Goal: Task Accomplishment & Management: Use online tool/utility

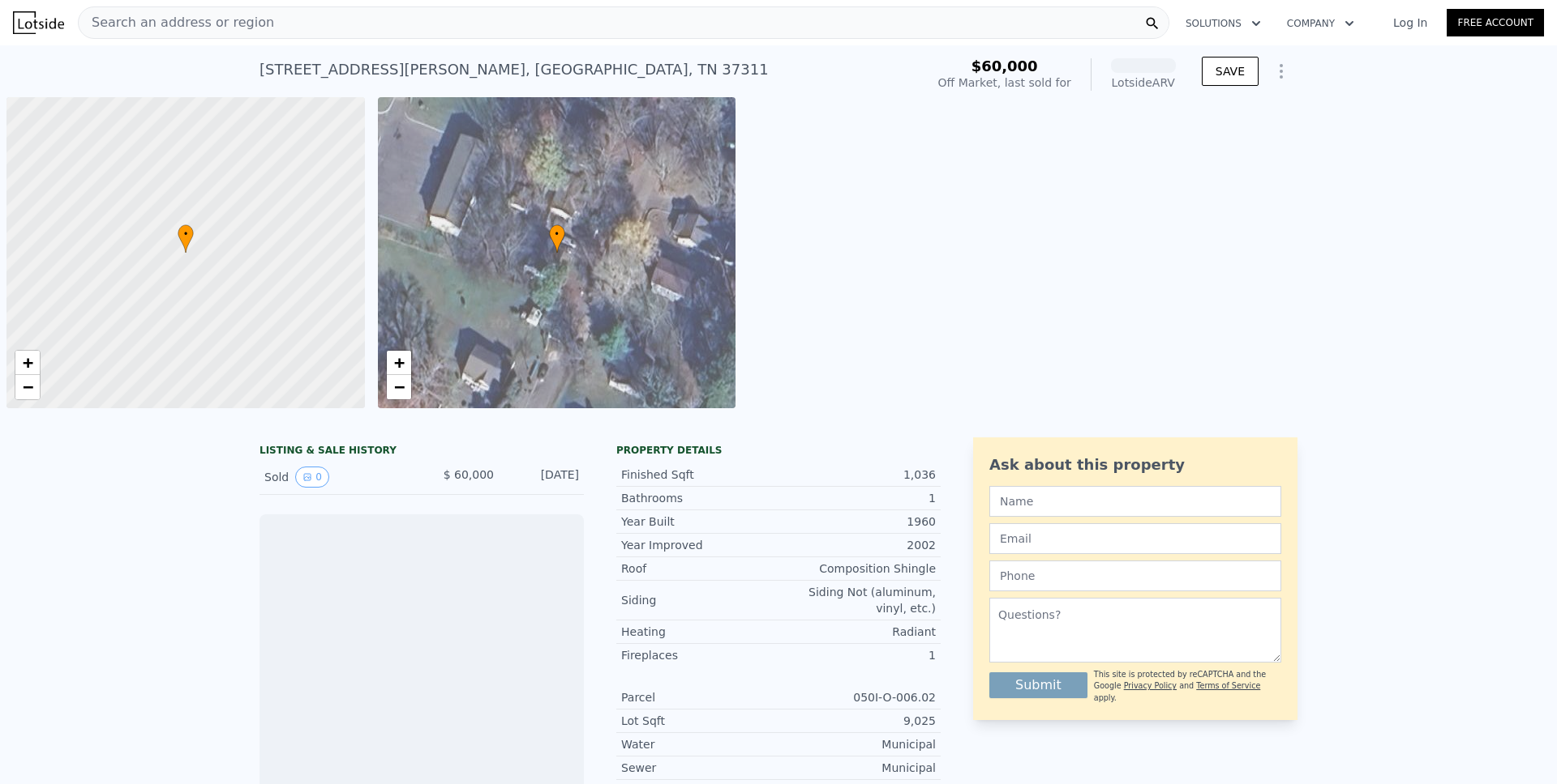
scroll to position [0, 7]
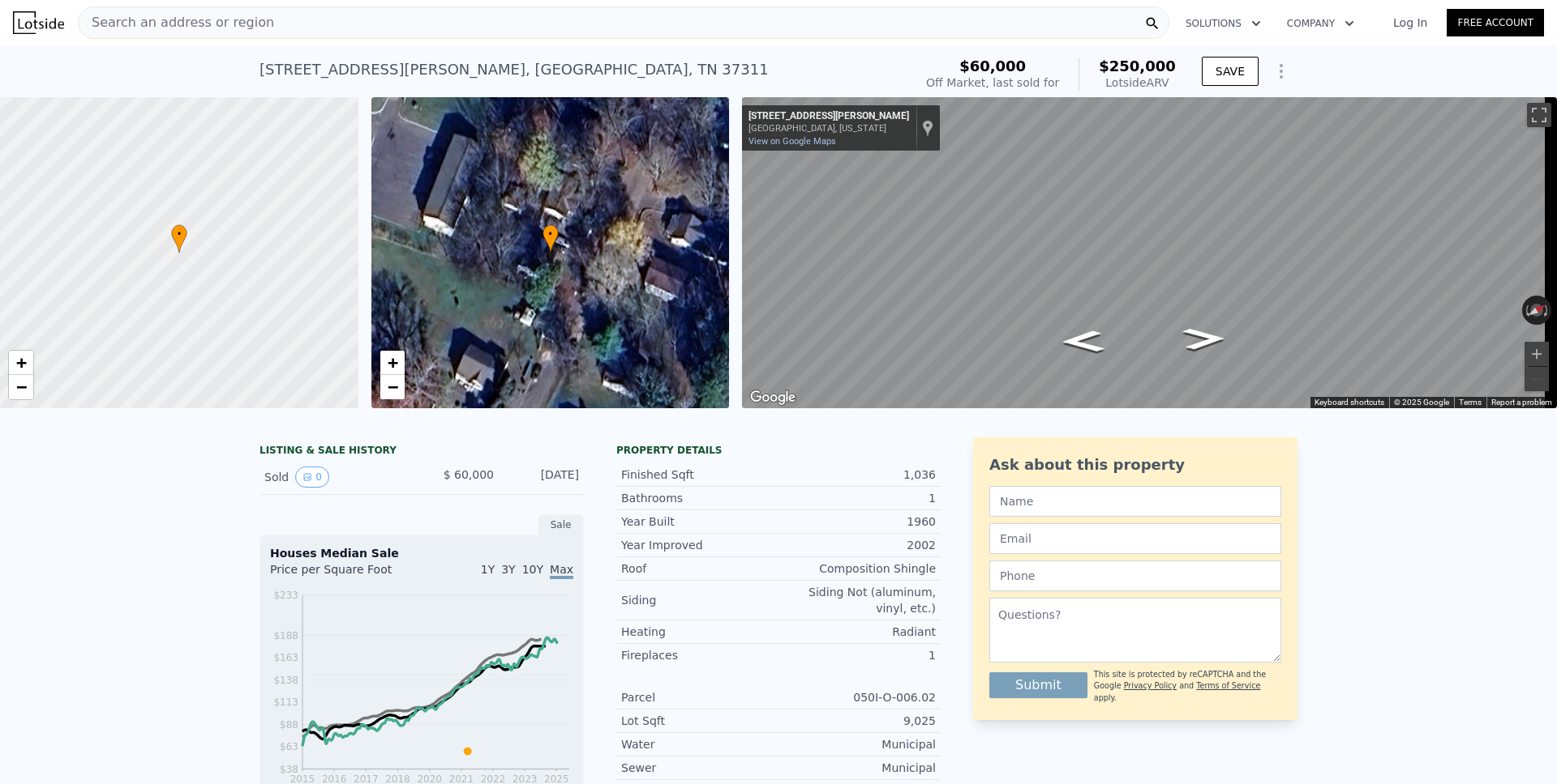
click at [1276, 75] on icon "Show Options" at bounding box center [1281, 71] width 19 height 19
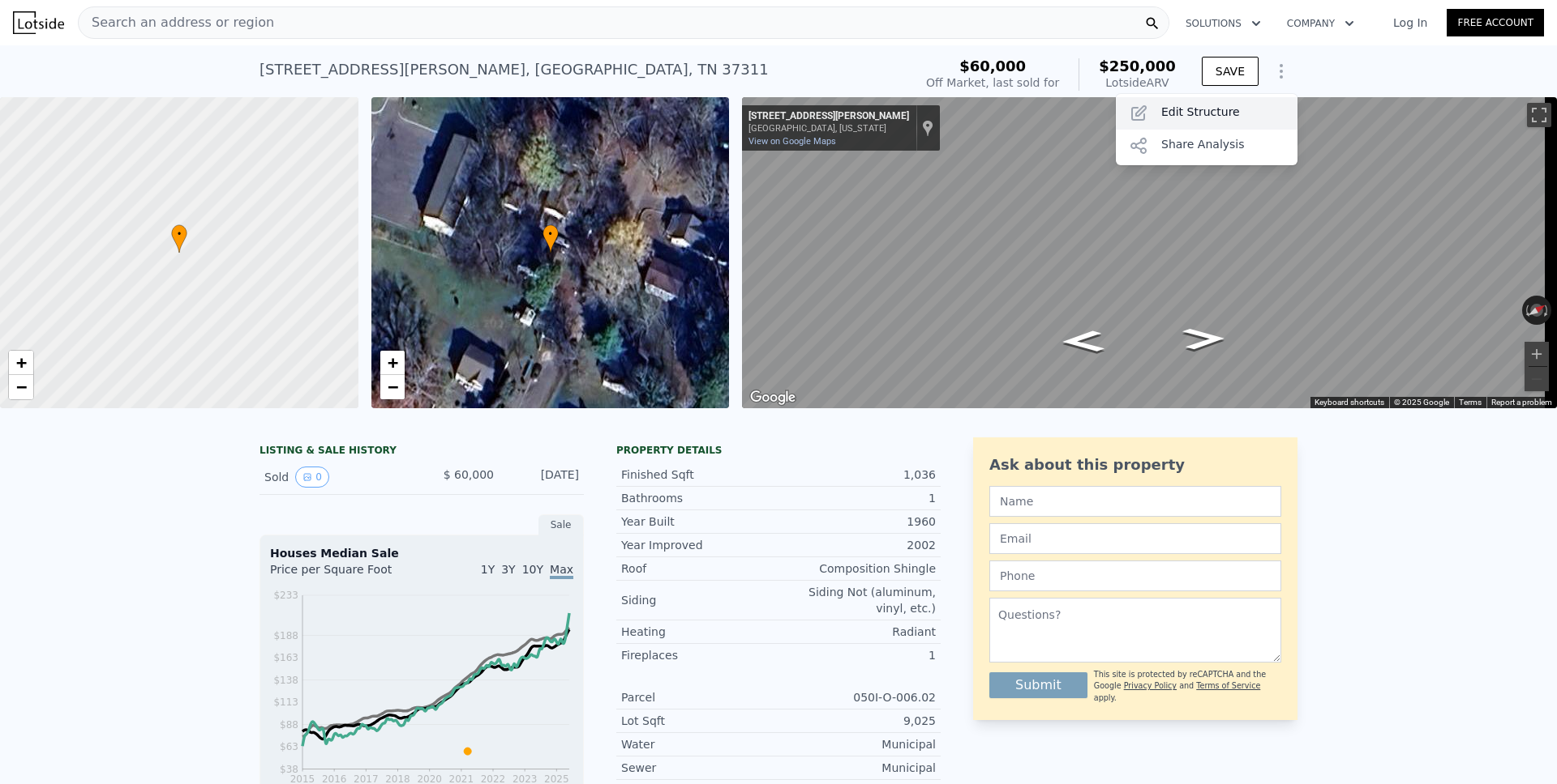
click at [1240, 106] on div "Edit Structure" at bounding box center [1206, 113] width 181 height 32
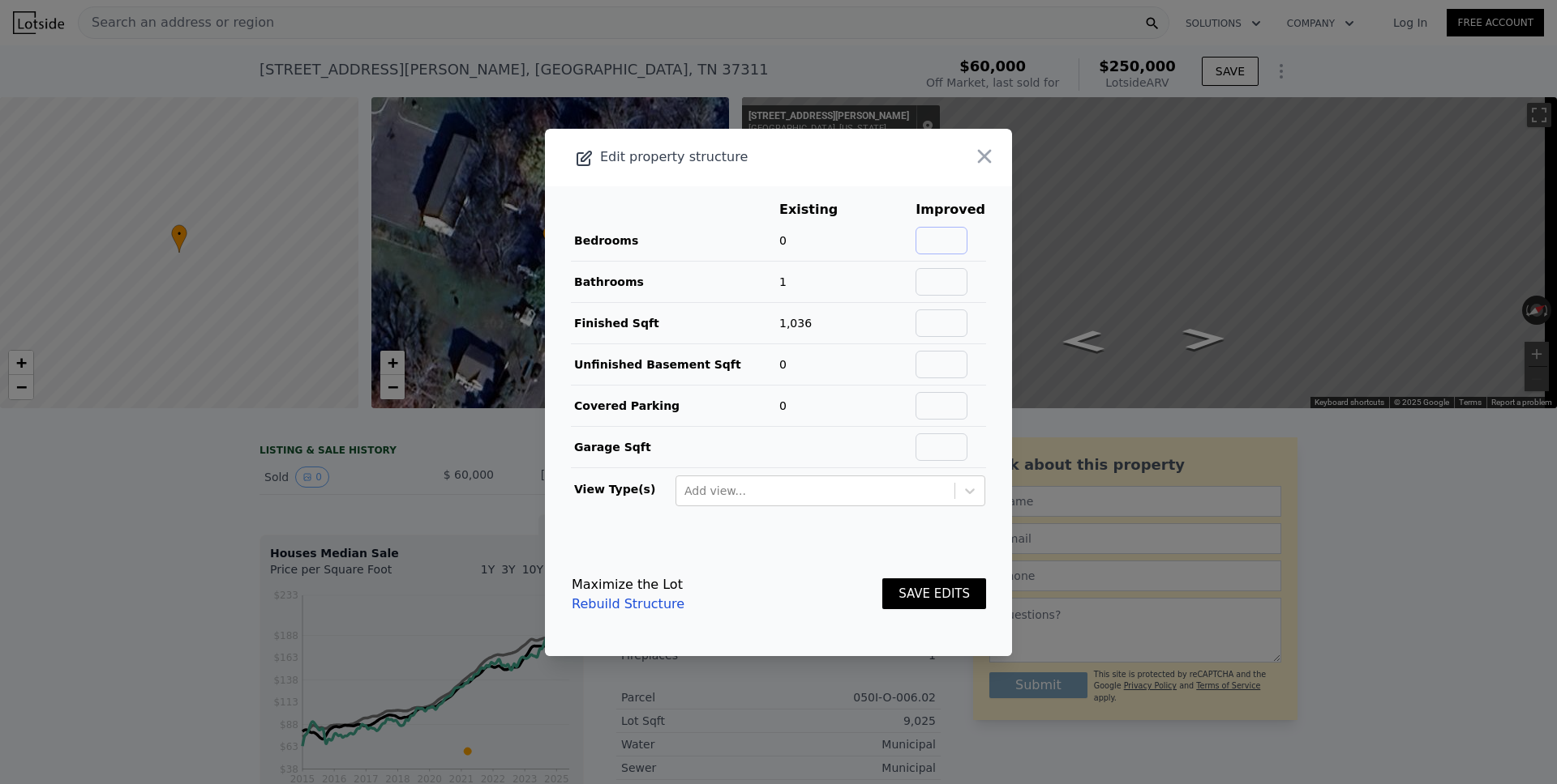
click at [931, 234] on input "text" at bounding box center [940, 241] width 52 height 27
type input "3"
click at [925, 591] on button "SAVE EDITS" at bounding box center [933, 594] width 104 height 31
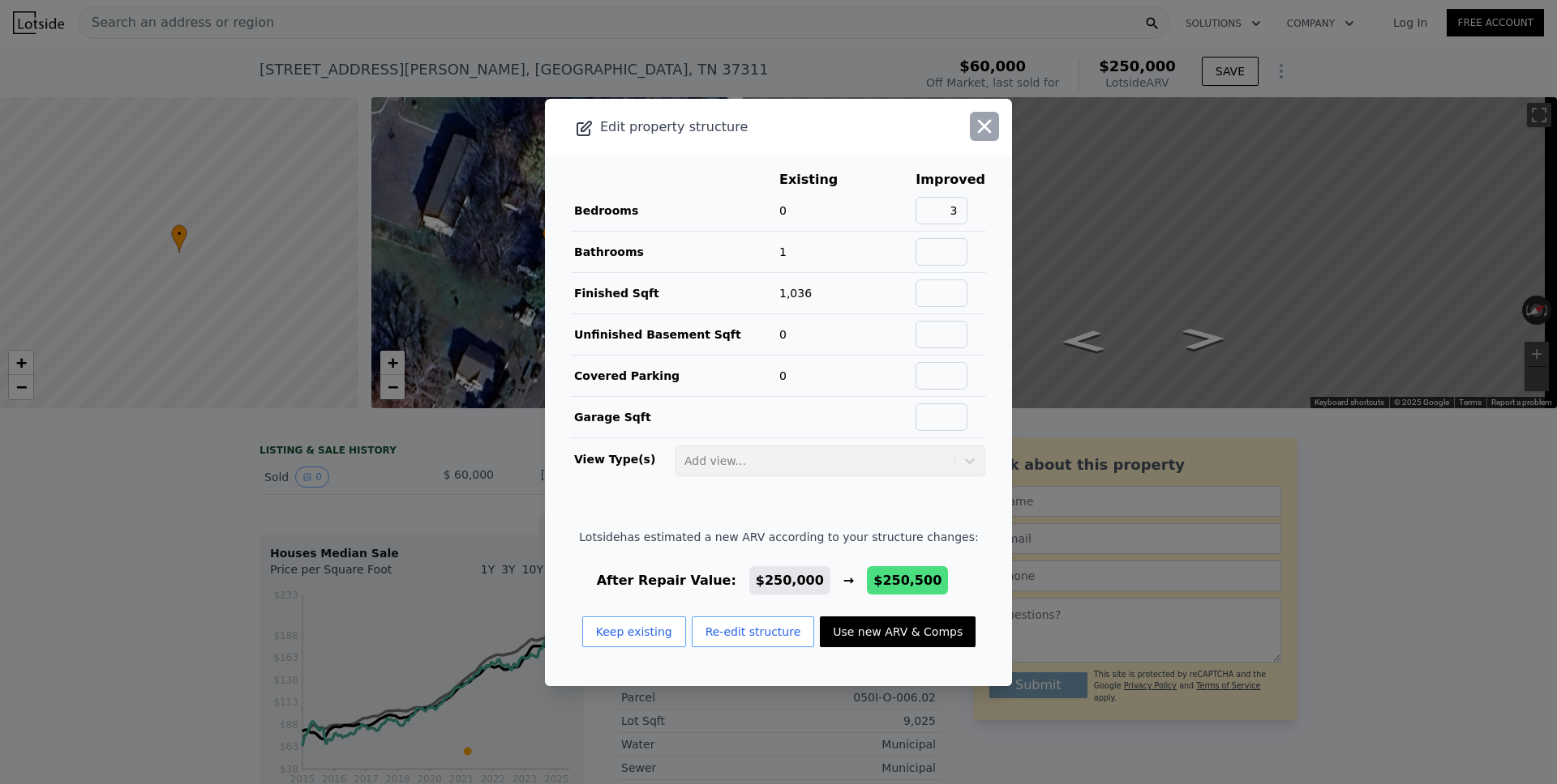
click at [974, 127] on icon "button" at bounding box center [984, 126] width 22 height 22
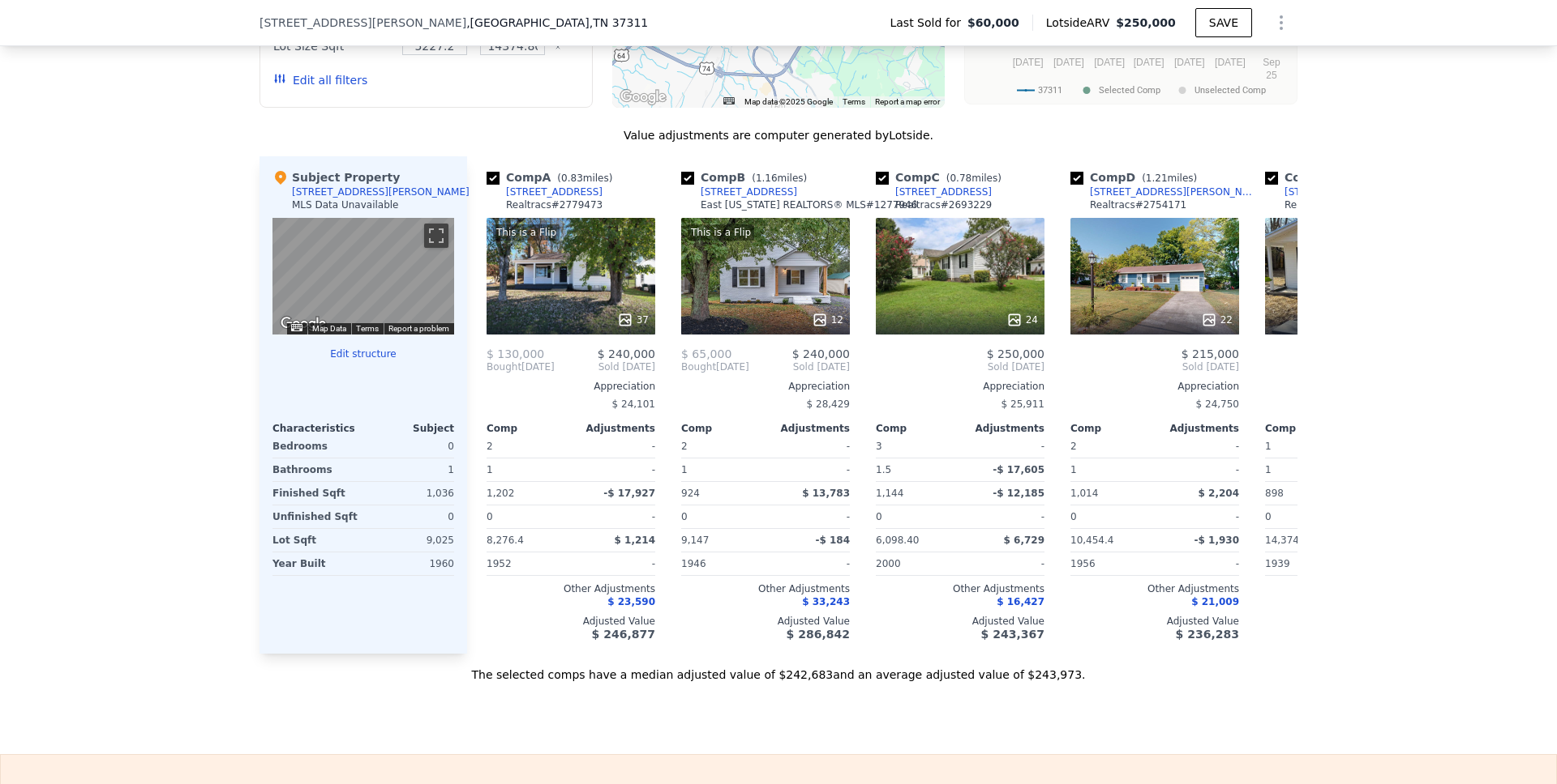
scroll to position [1435, 0]
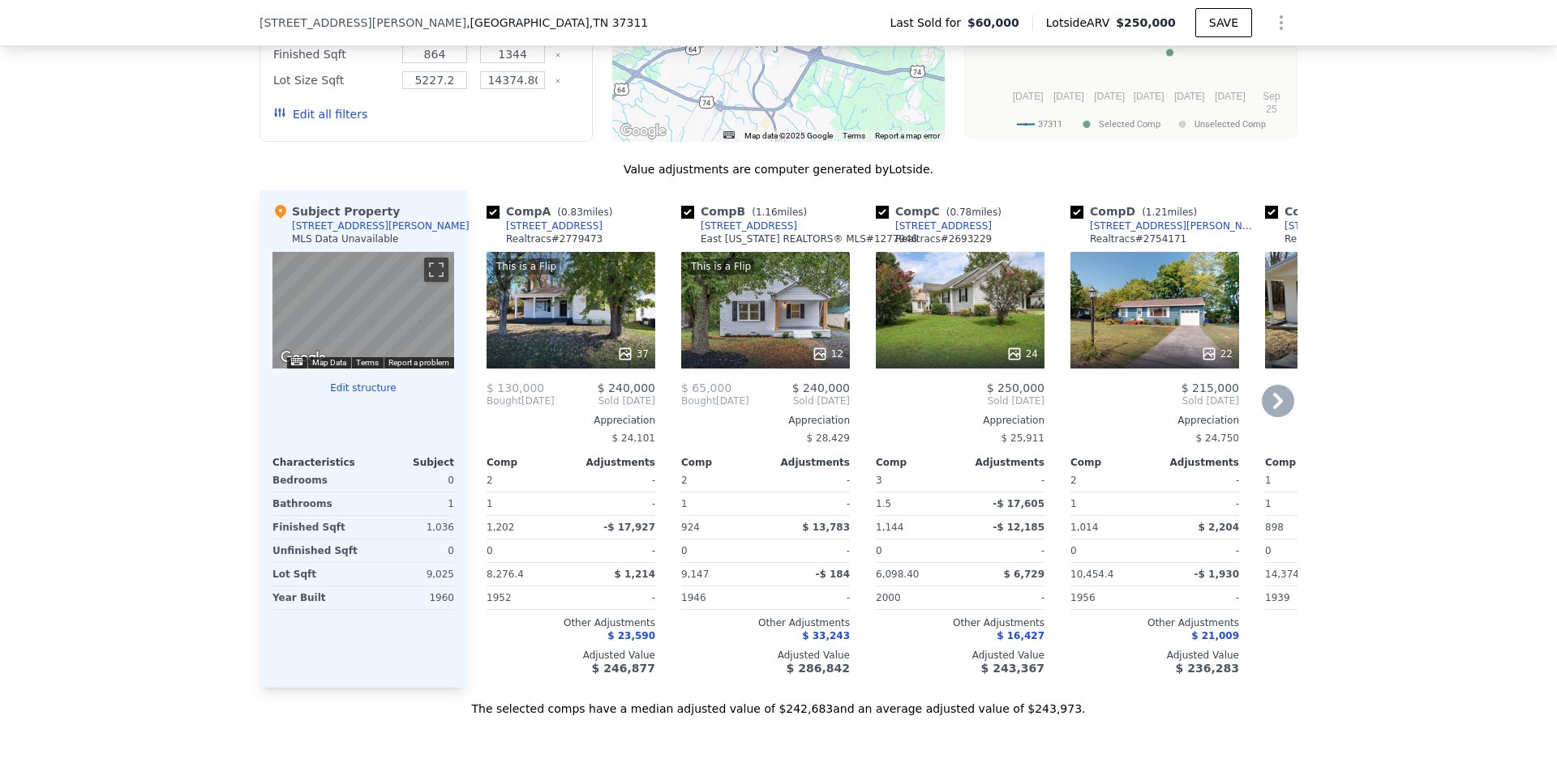
click at [1272, 409] on icon at bounding box center [1277, 401] width 10 height 17
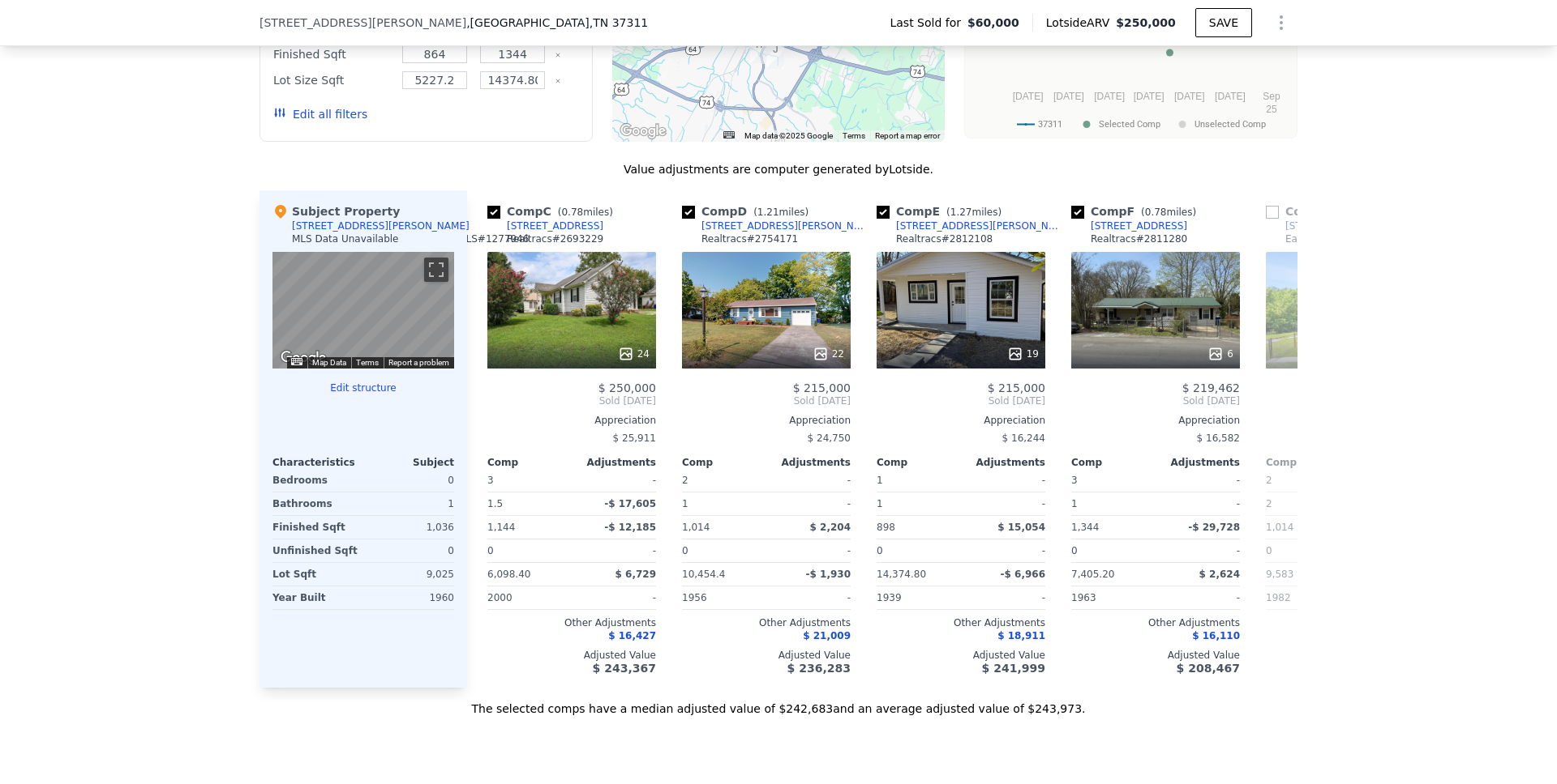
scroll to position [0, 389]
click at [1272, 409] on icon at bounding box center [1277, 401] width 10 height 17
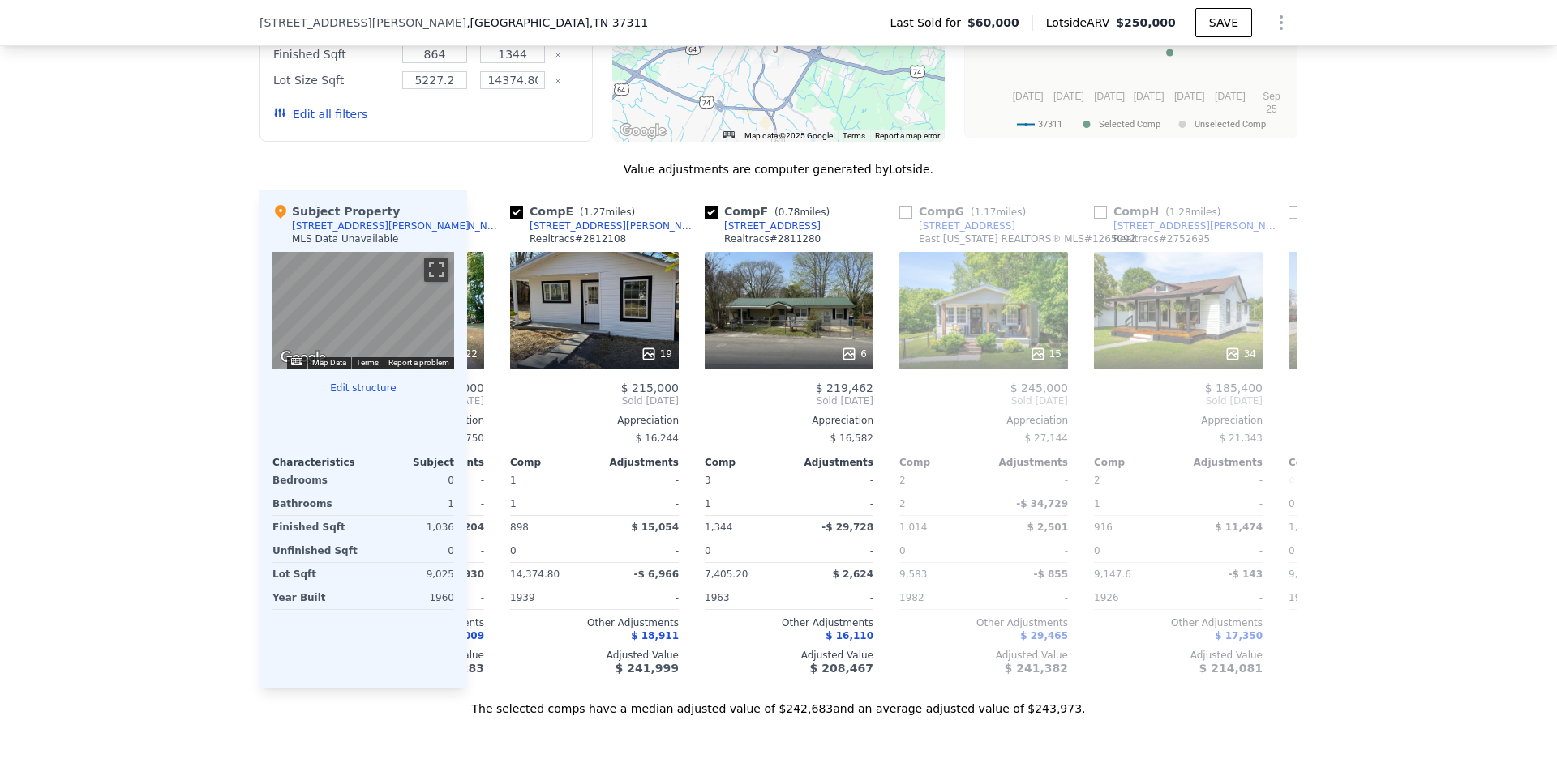
scroll to position [0, 778]
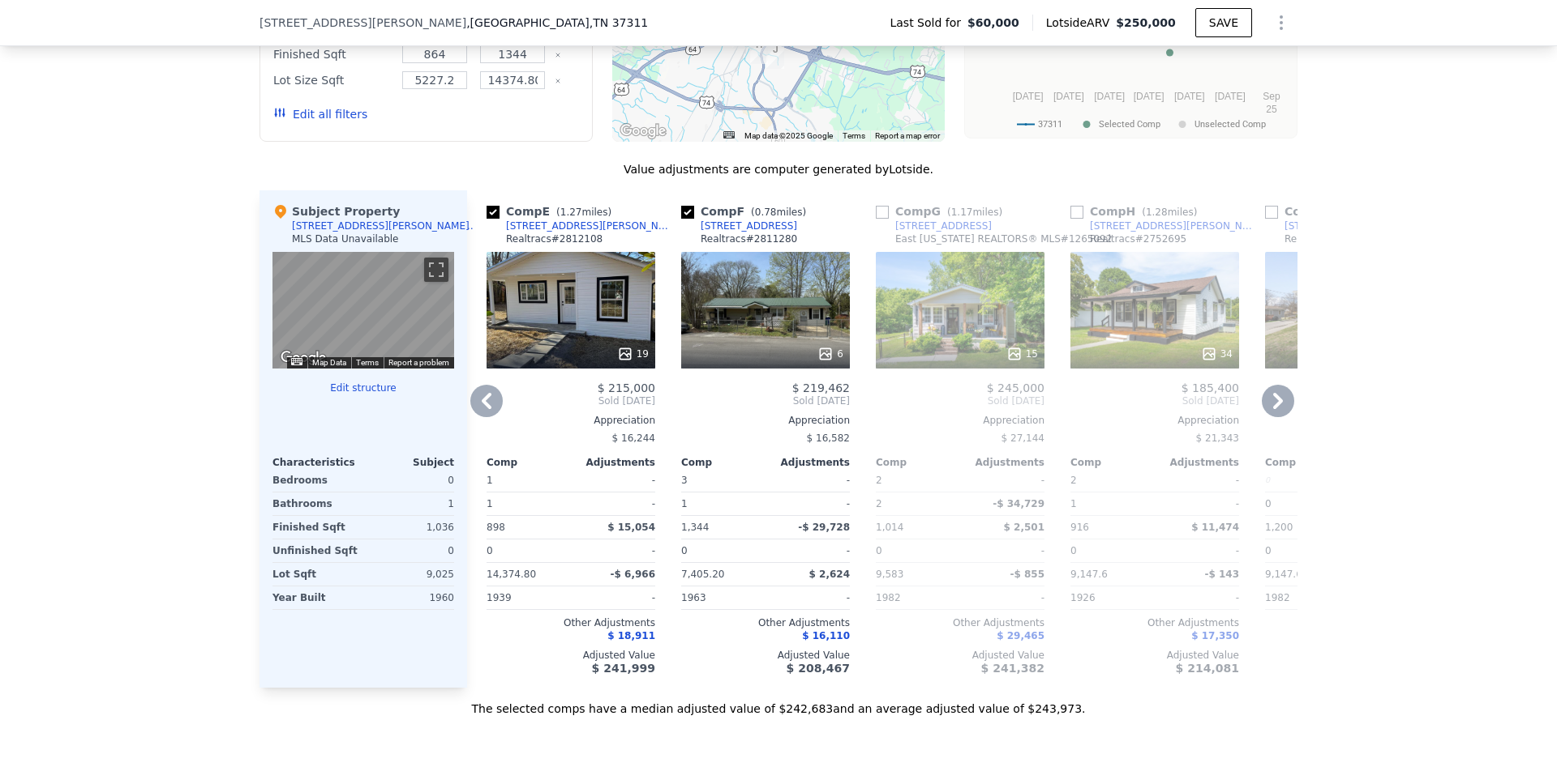
click at [1272, 409] on icon at bounding box center [1277, 401] width 10 height 17
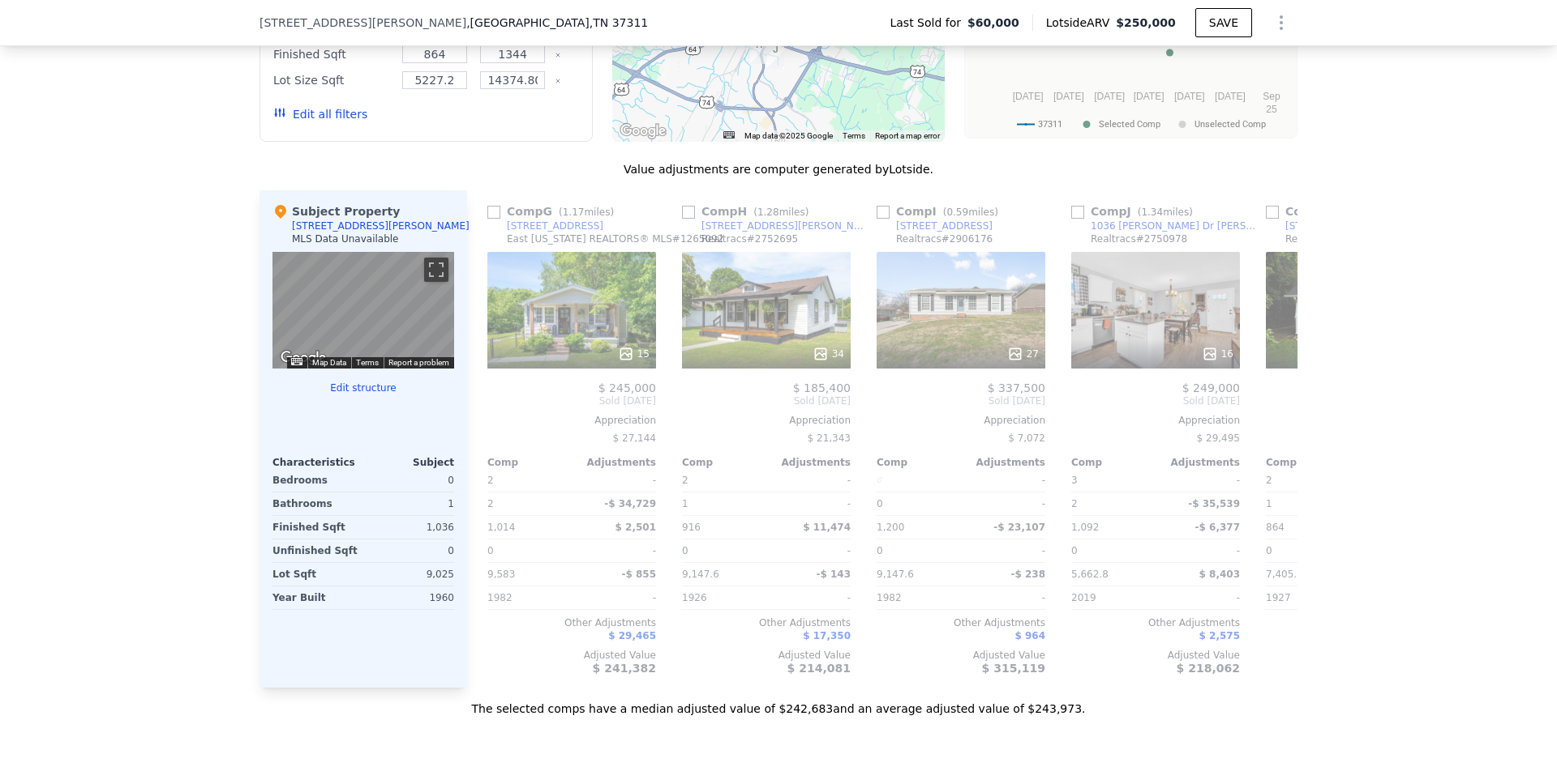
scroll to position [0, 1167]
click at [1272, 409] on icon at bounding box center [1277, 401] width 10 height 17
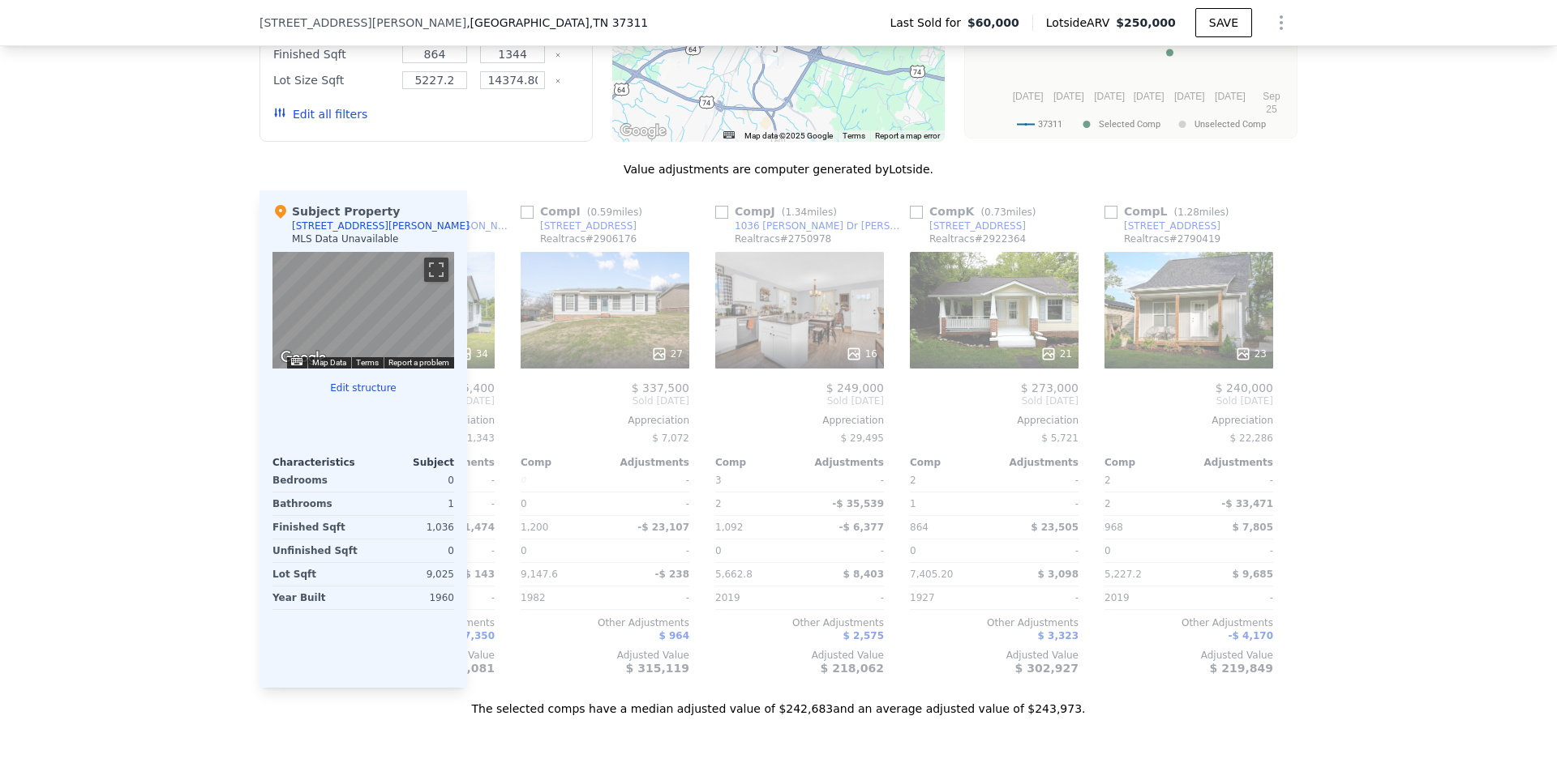
scroll to position [0, 1543]
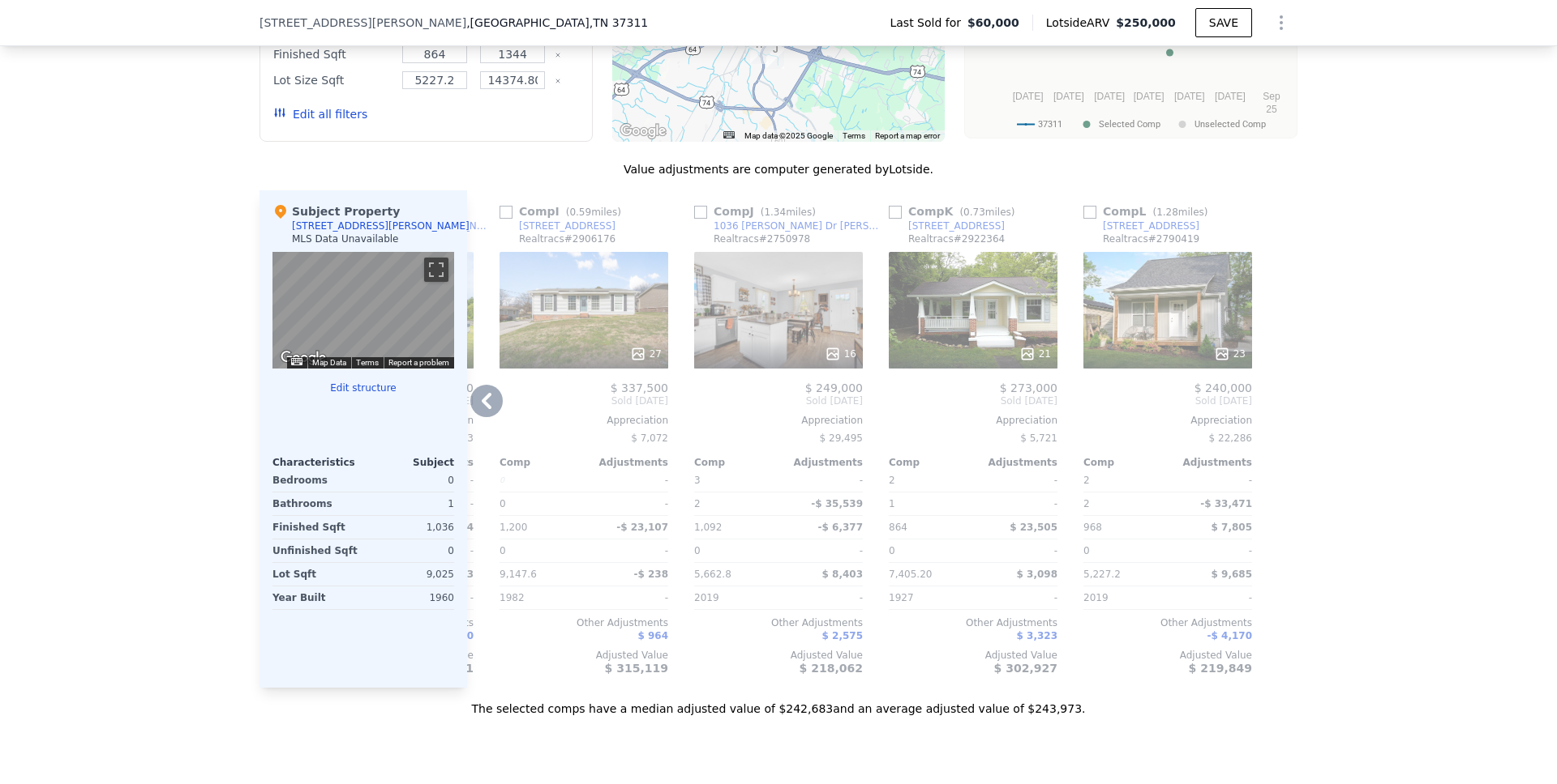
click at [484, 414] on icon at bounding box center [486, 400] width 32 height 32
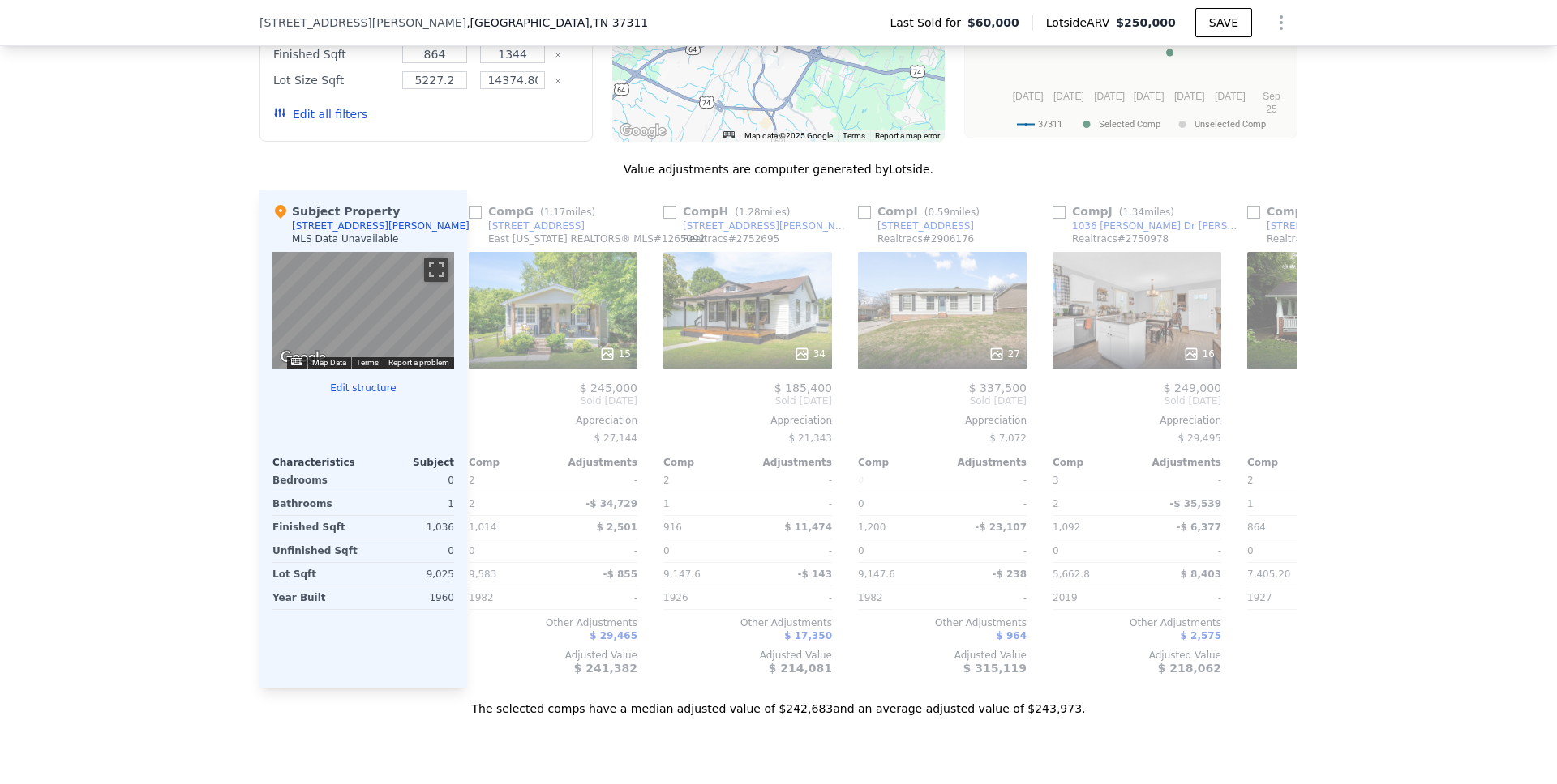
scroll to position [0, 1155]
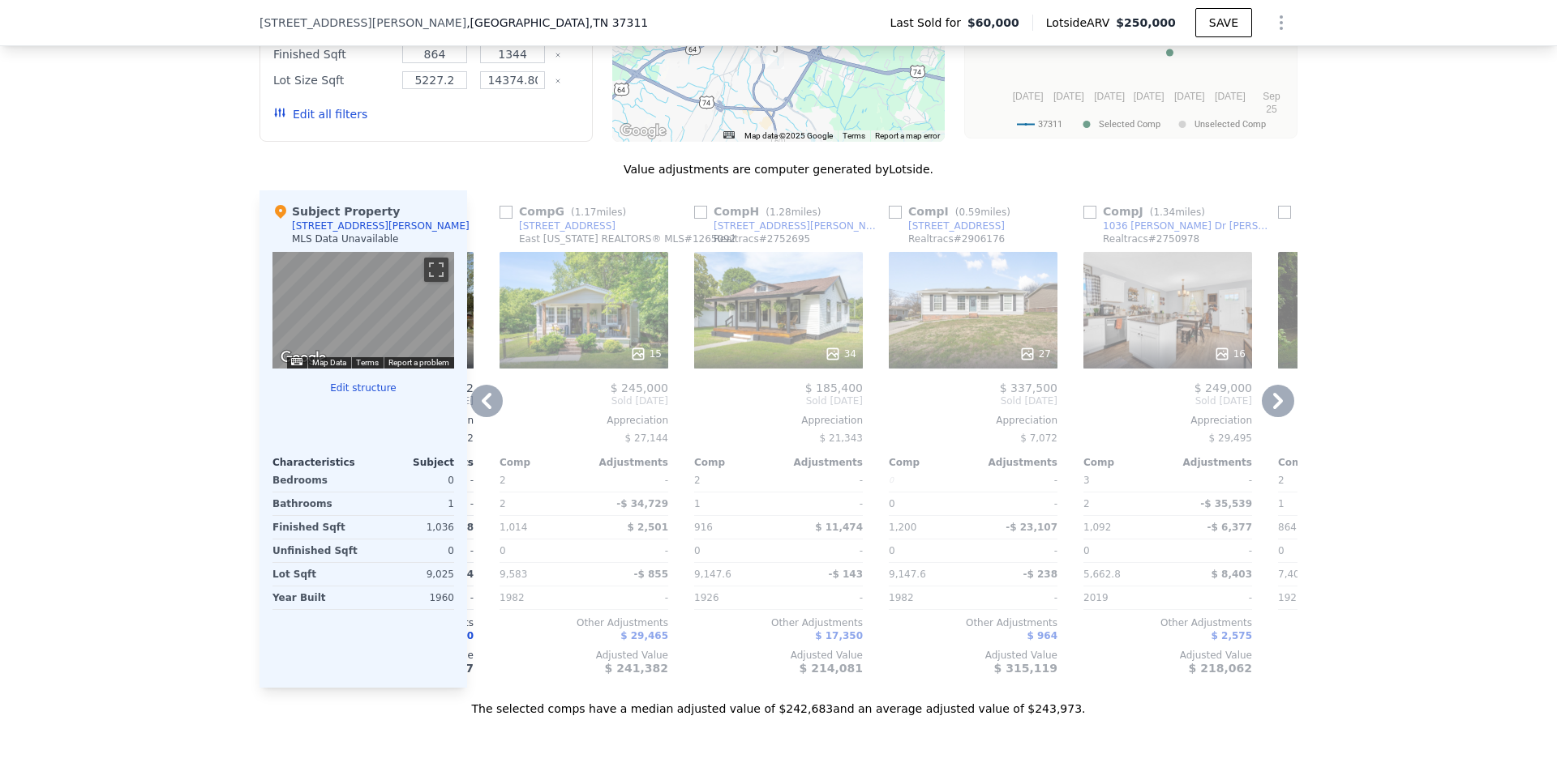
click at [1272, 409] on icon at bounding box center [1277, 401] width 10 height 17
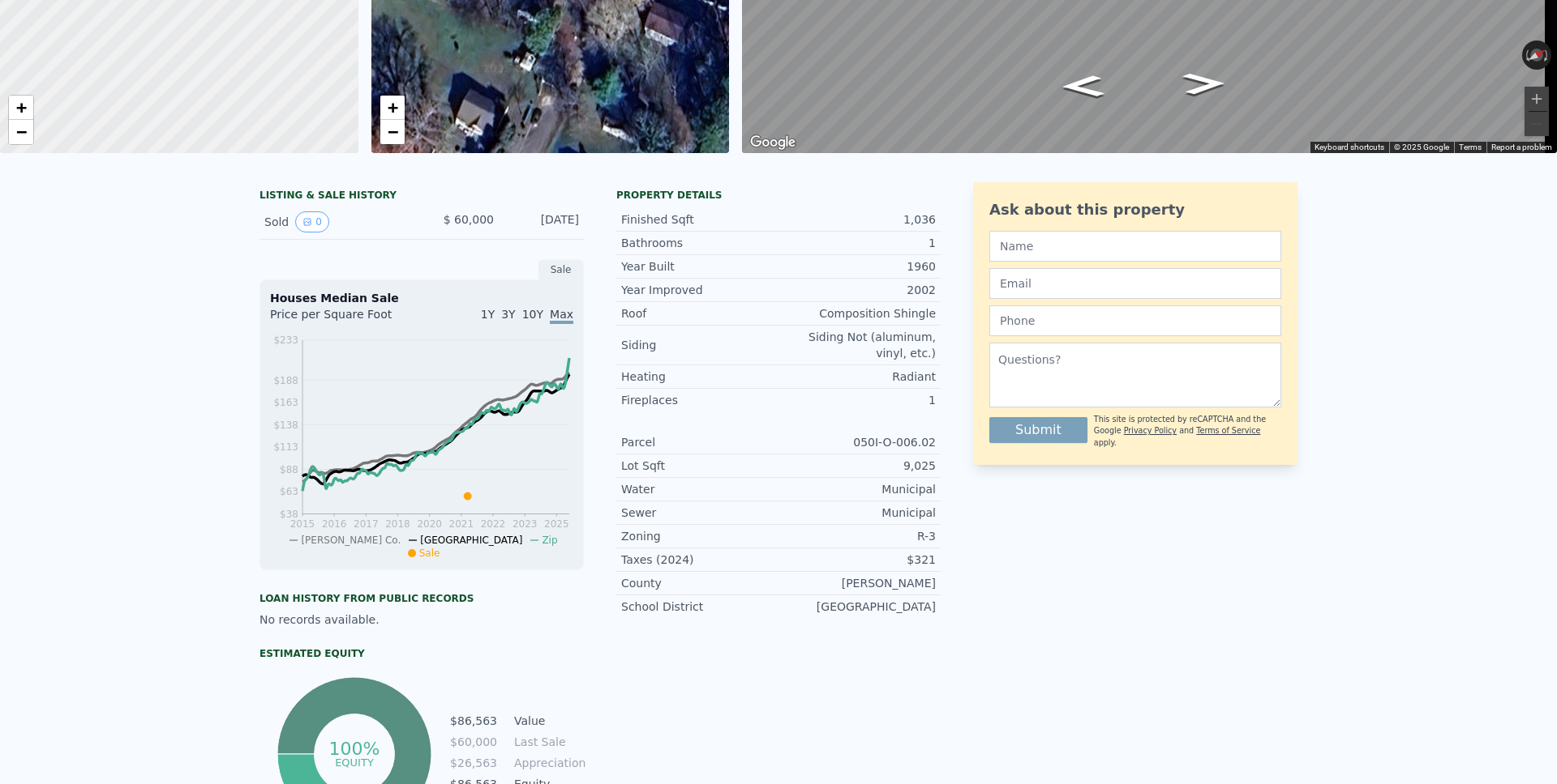
scroll to position [0, 0]
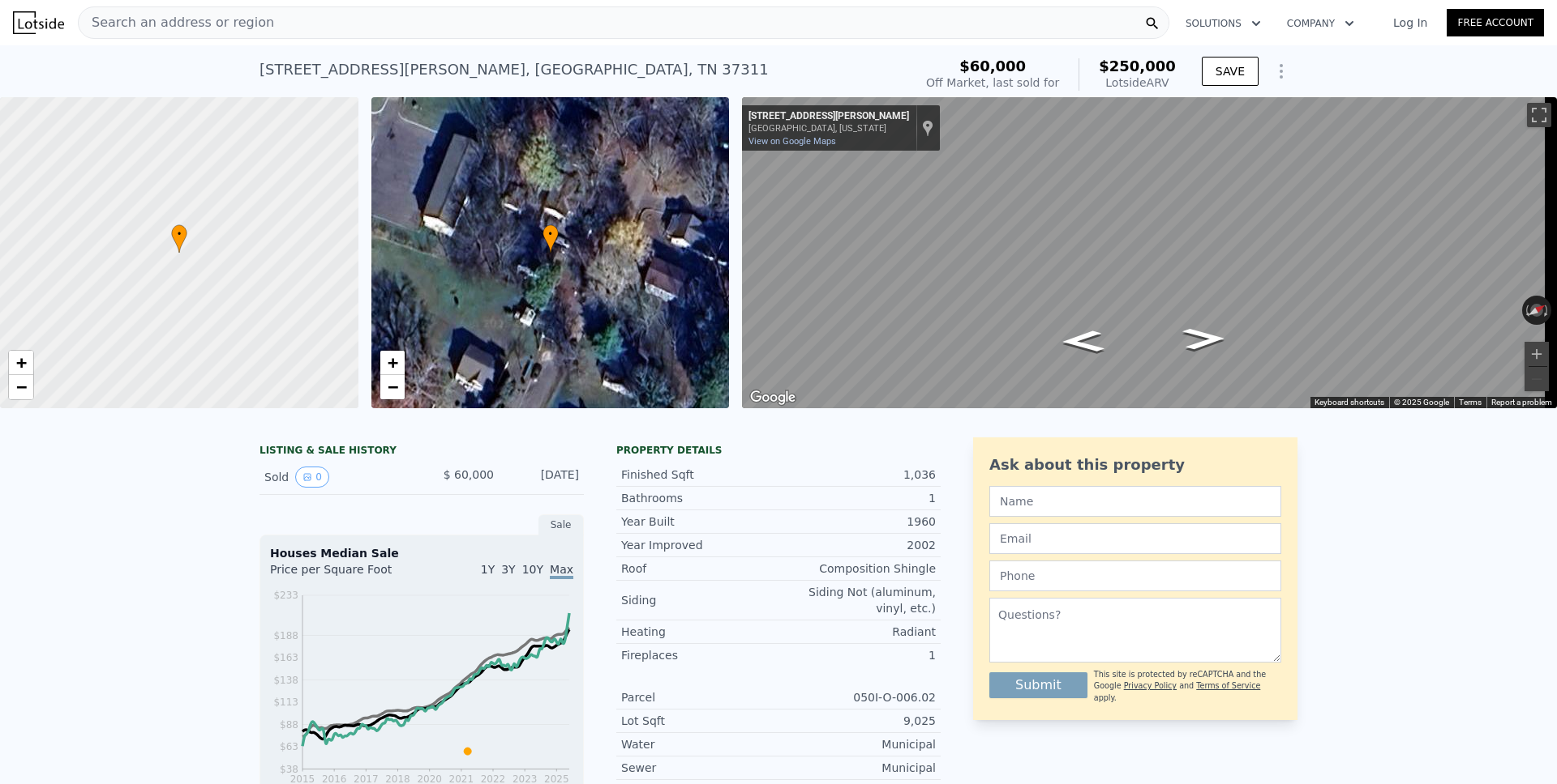
click at [233, 24] on span "Search an address or region" at bounding box center [176, 22] width 196 height 19
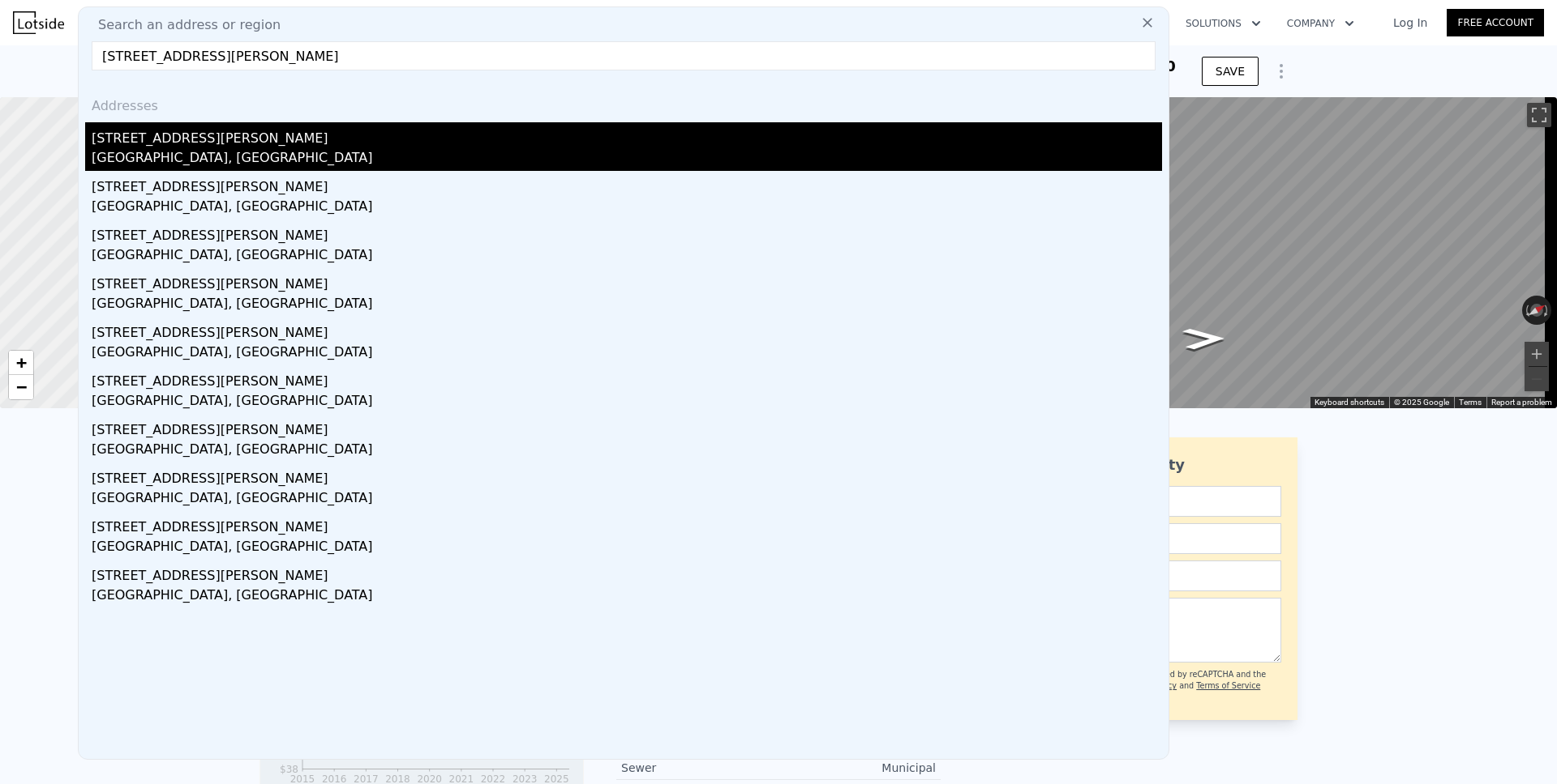
type input "[STREET_ADDRESS][PERSON_NAME]"
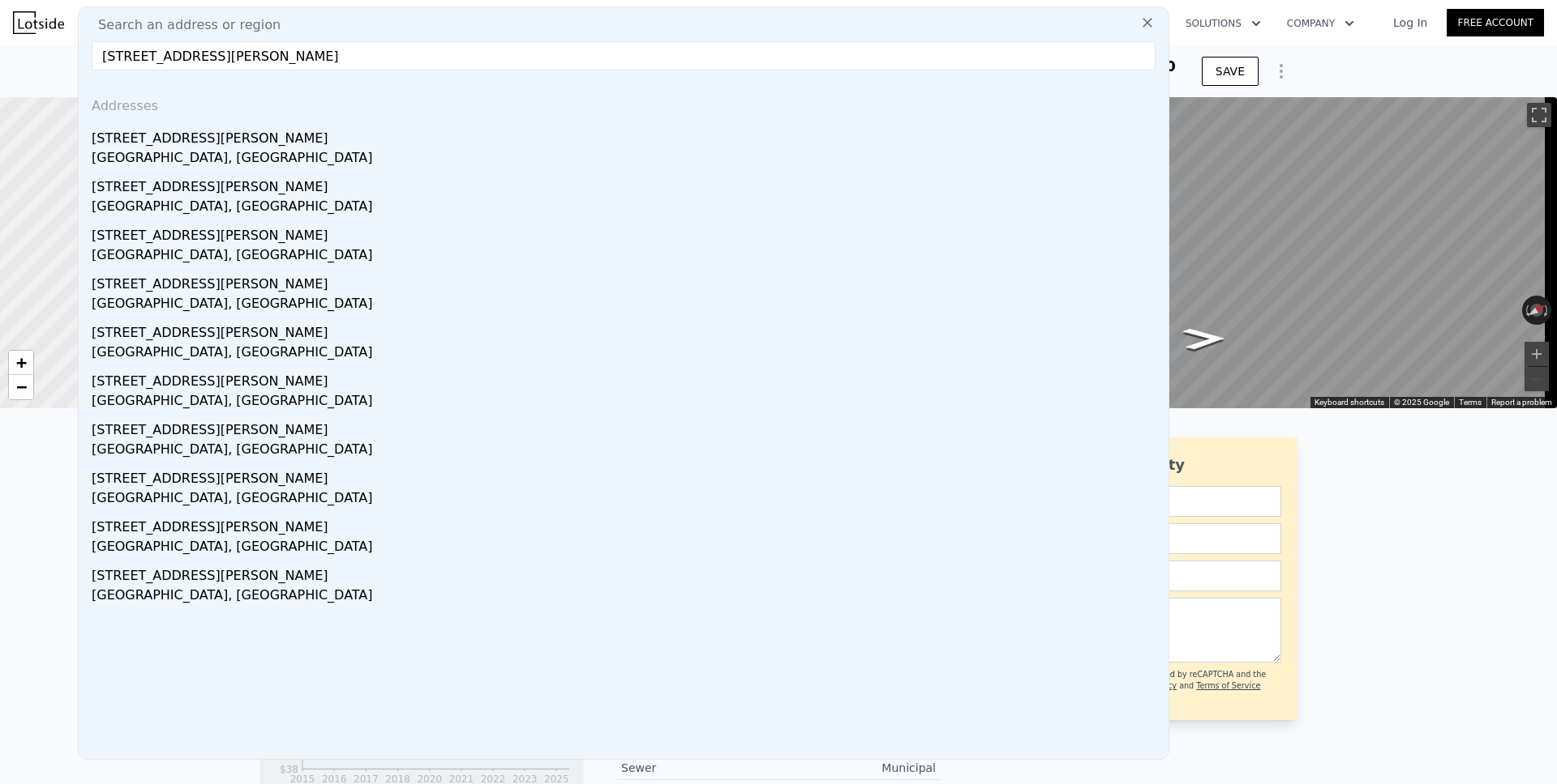
click at [172, 138] on div "[STREET_ADDRESS][PERSON_NAME]" at bounding box center [627, 135] width 1070 height 26
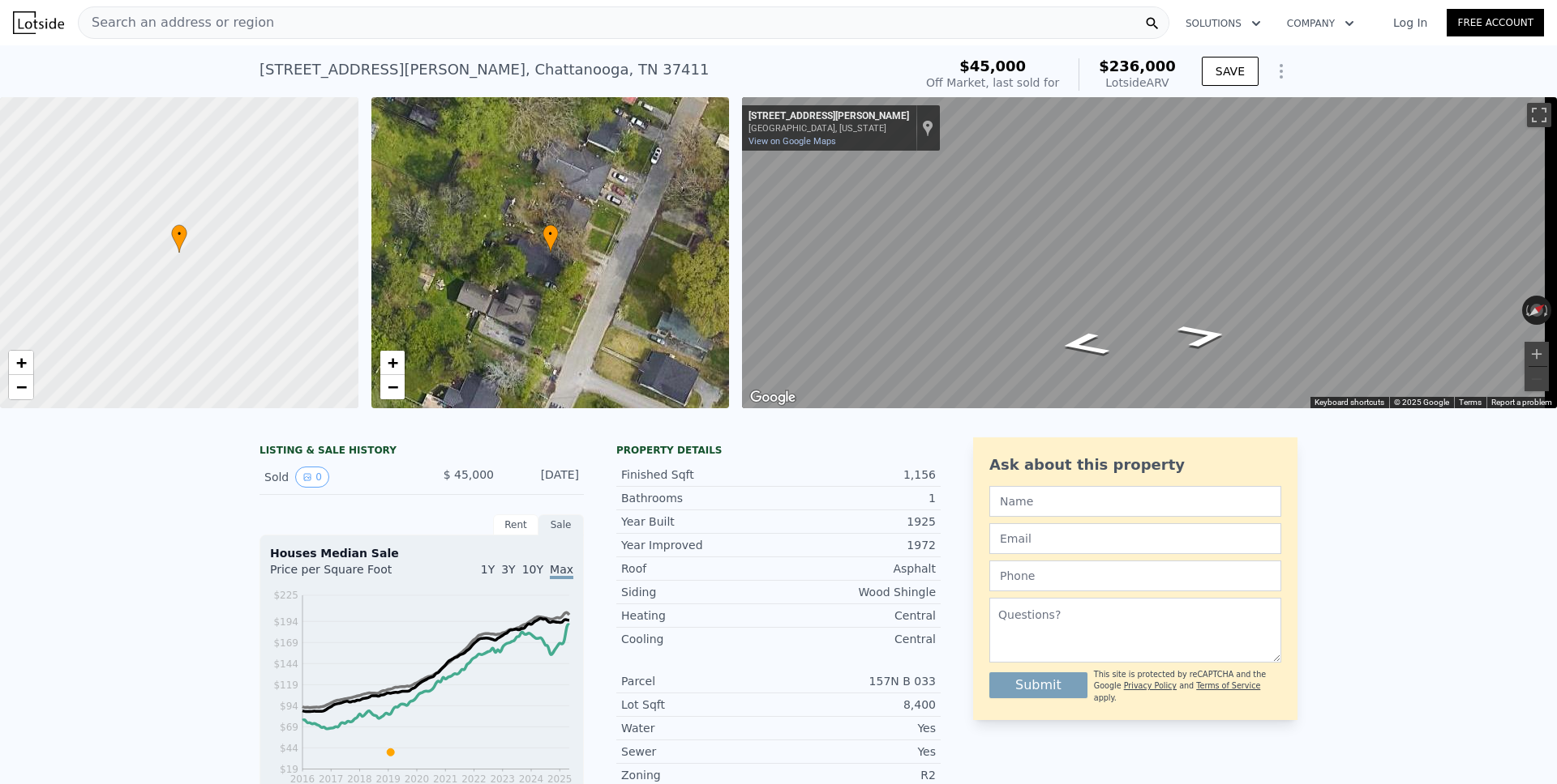
click at [1272, 75] on icon "Show Options" at bounding box center [1281, 71] width 19 height 19
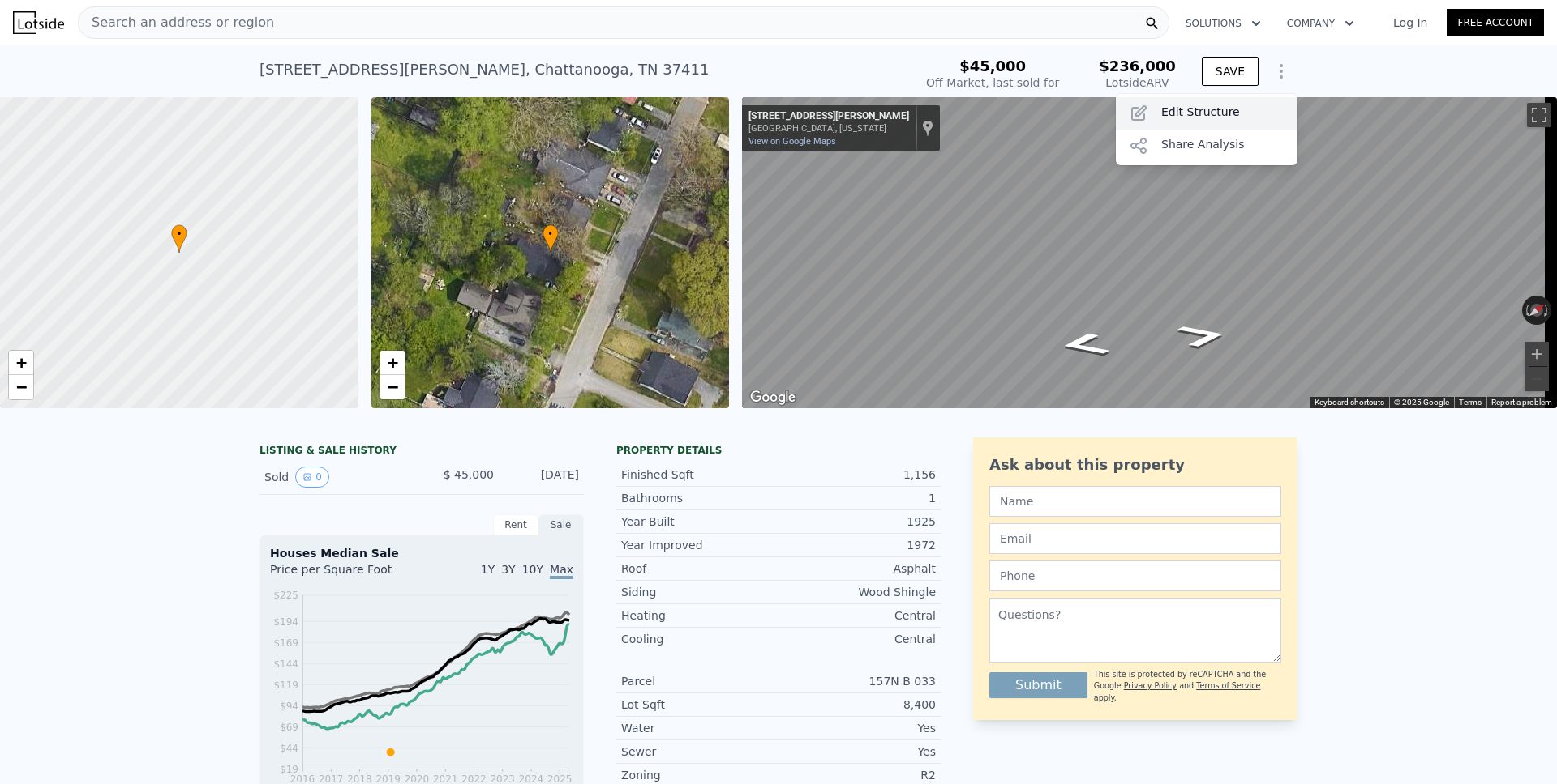
click at [1215, 106] on div "Edit Structure" at bounding box center [1206, 113] width 181 height 32
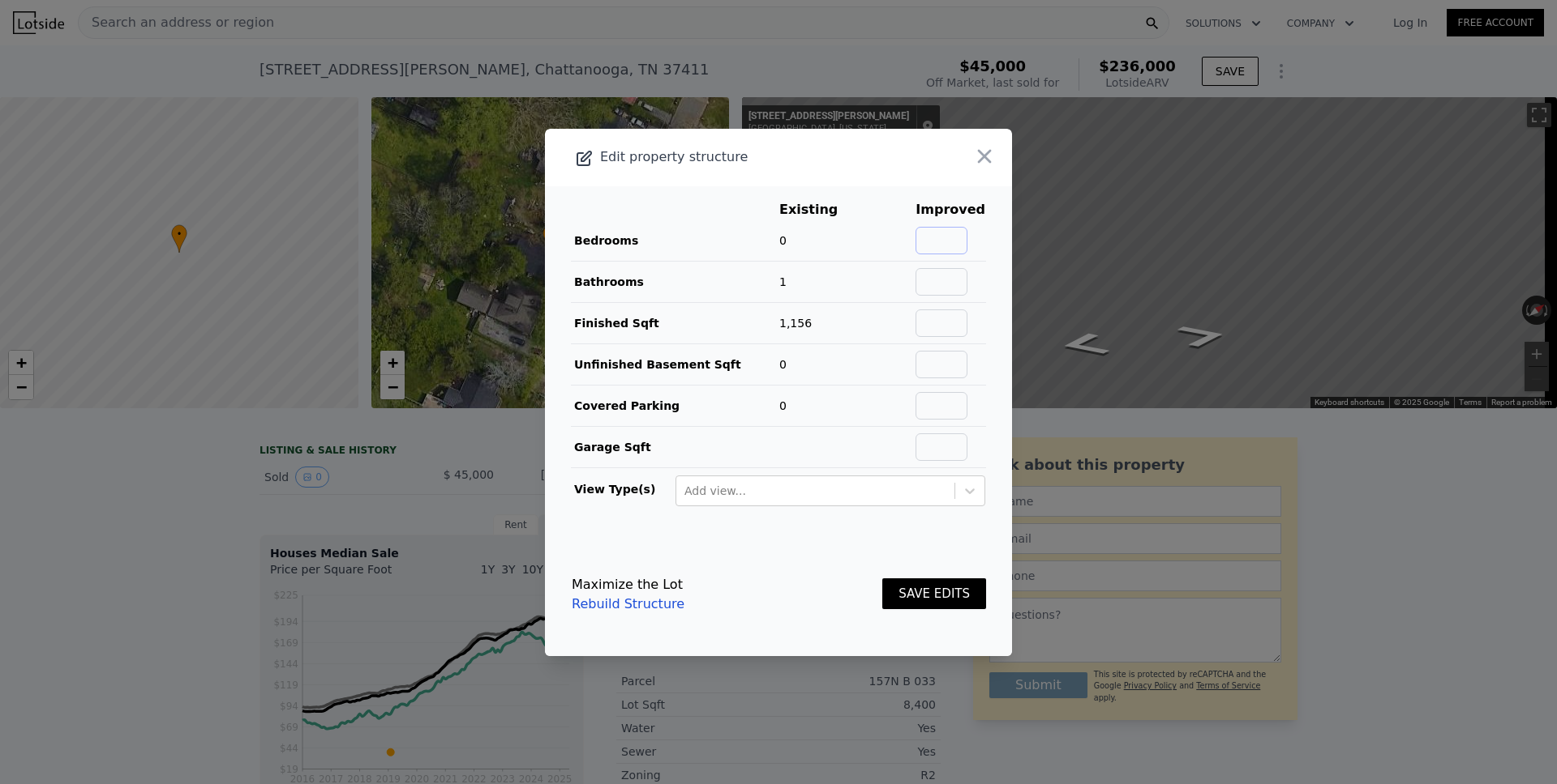
click at [946, 237] on input "text" at bounding box center [940, 241] width 52 height 27
type input "2"
click at [927, 602] on button "SAVE EDITS" at bounding box center [933, 594] width 104 height 31
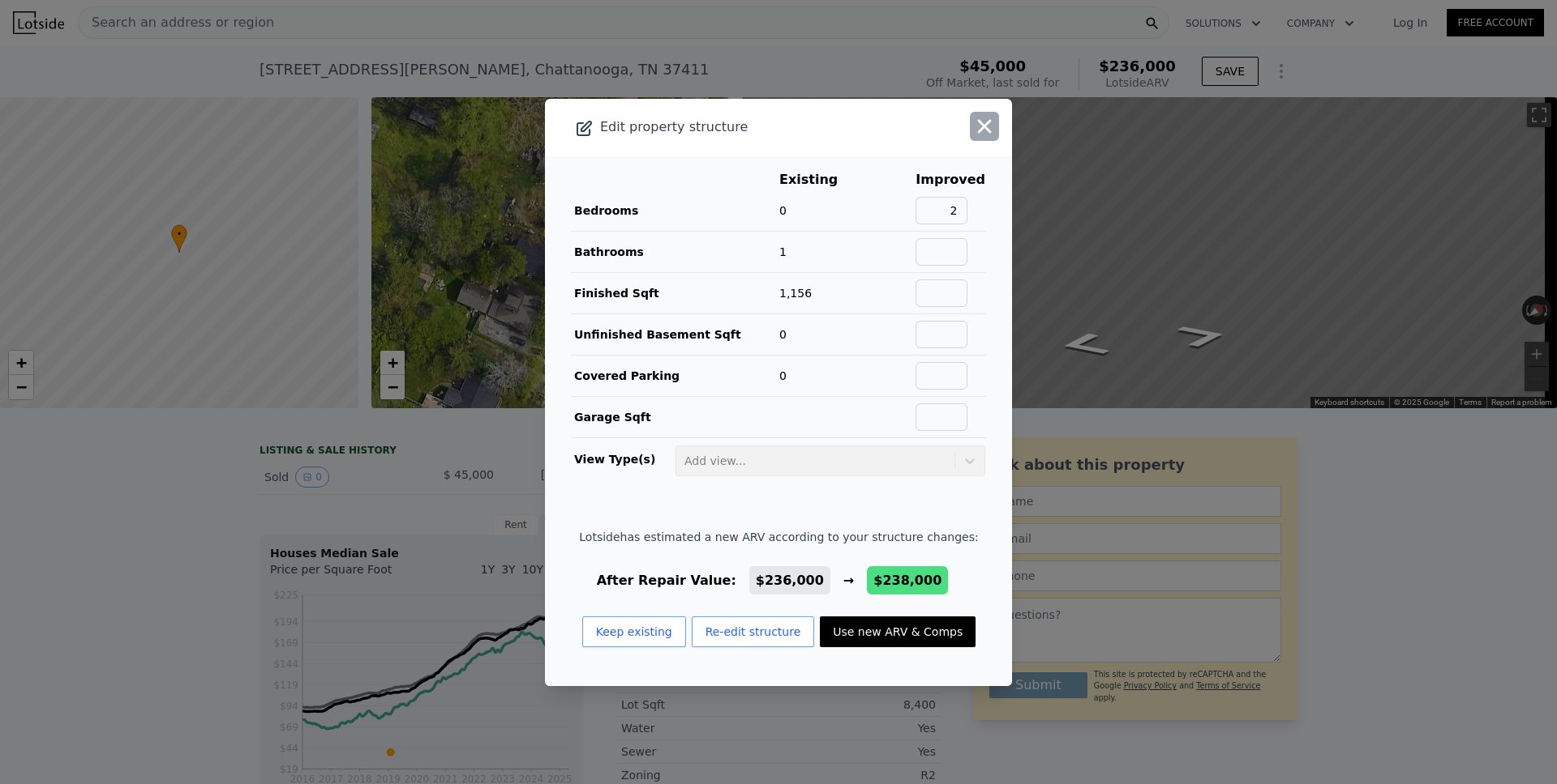
click at [978, 126] on icon "button" at bounding box center [985, 126] width 14 height 14
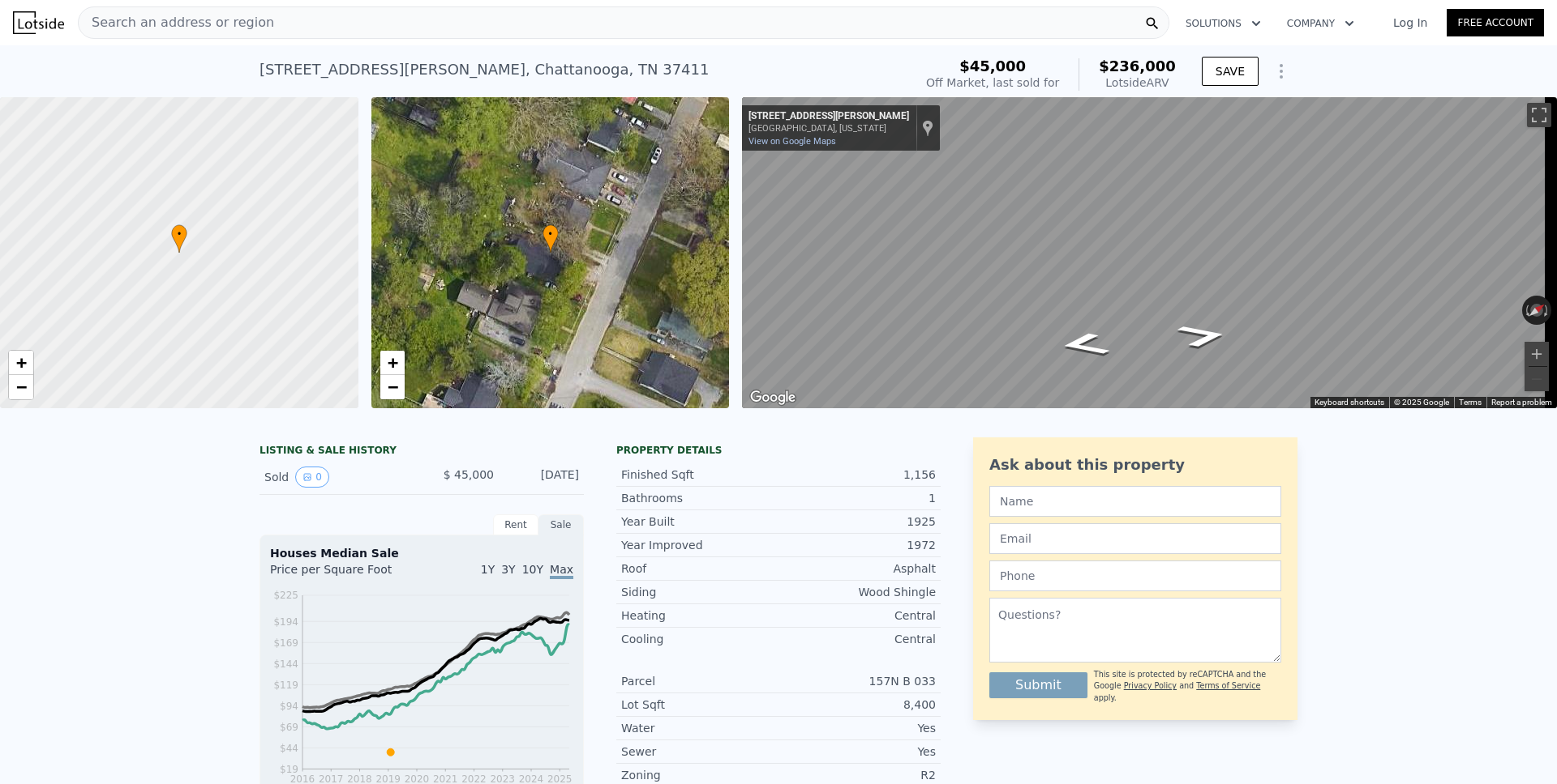
click at [209, 21] on span "Search an address or region" at bounding box center [176, 22] width 196 height 19
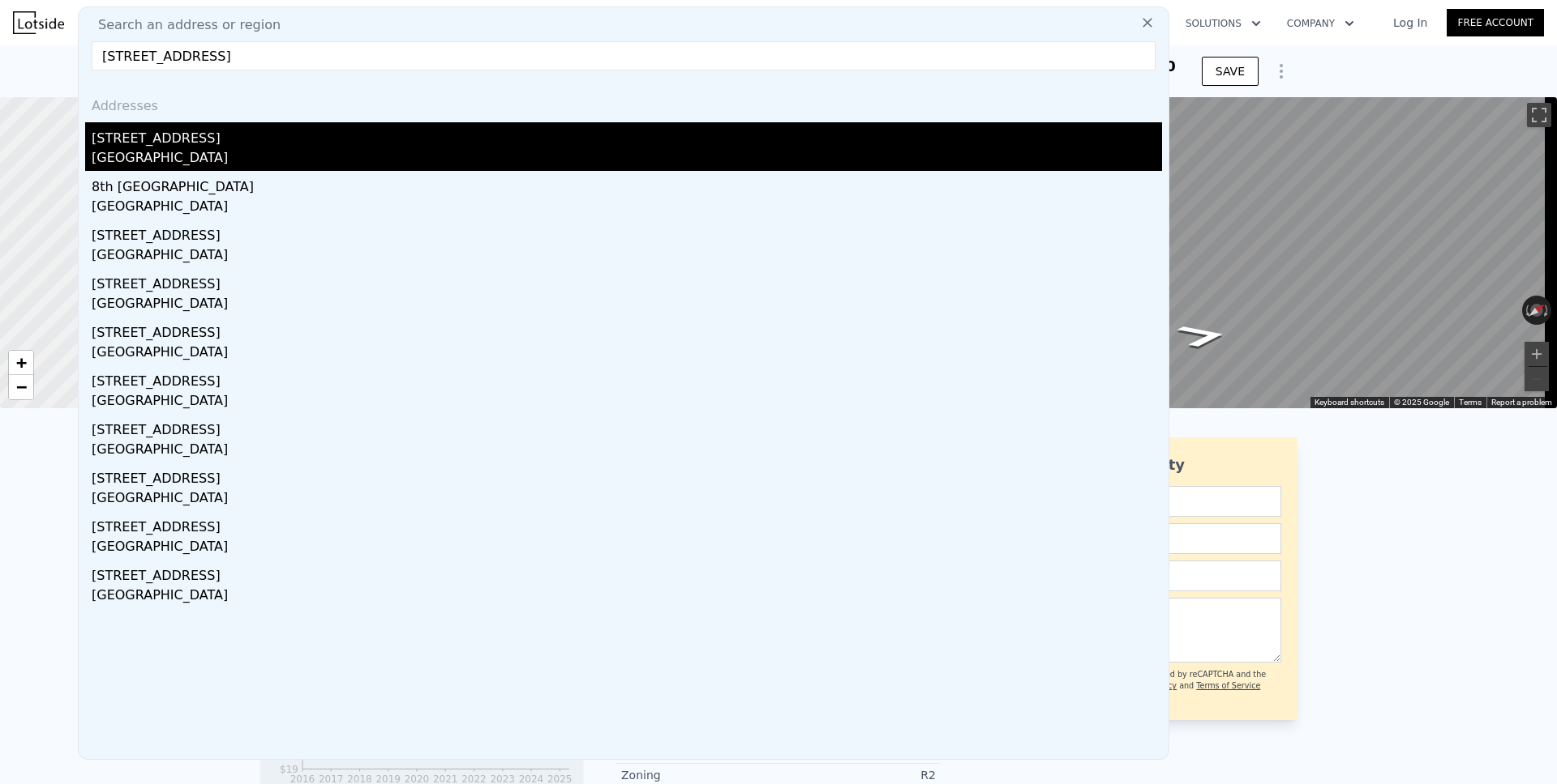
type input "[STREET_ADDRESS]"
click at [158, 147] on div "[STREET_ADDRESS]" at bounding box center [627, 135] width 1070 height 26
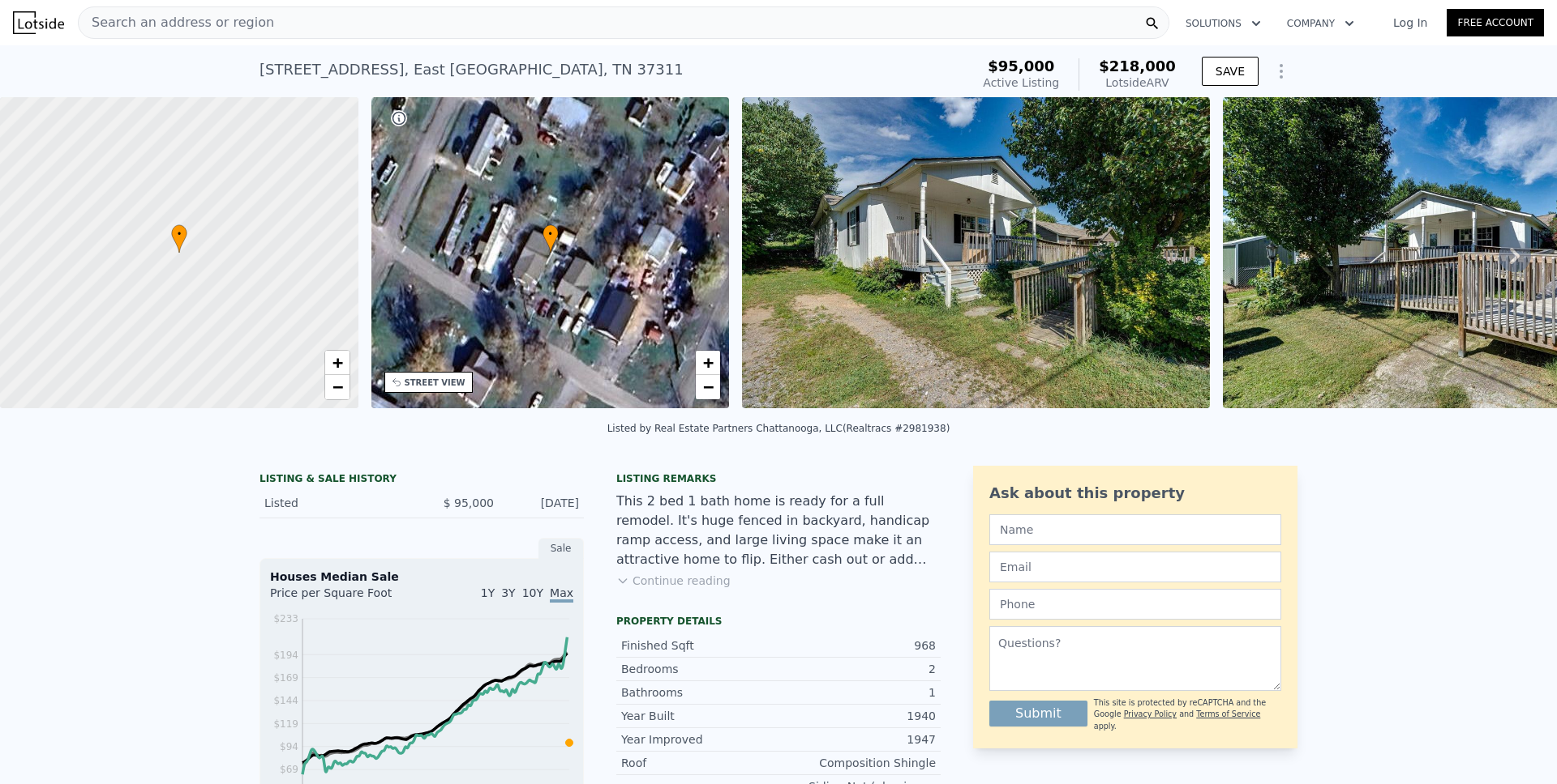
click at [1273, 80] on icon "Show Options" at bounding box center [1281, 71] width 19 height 19
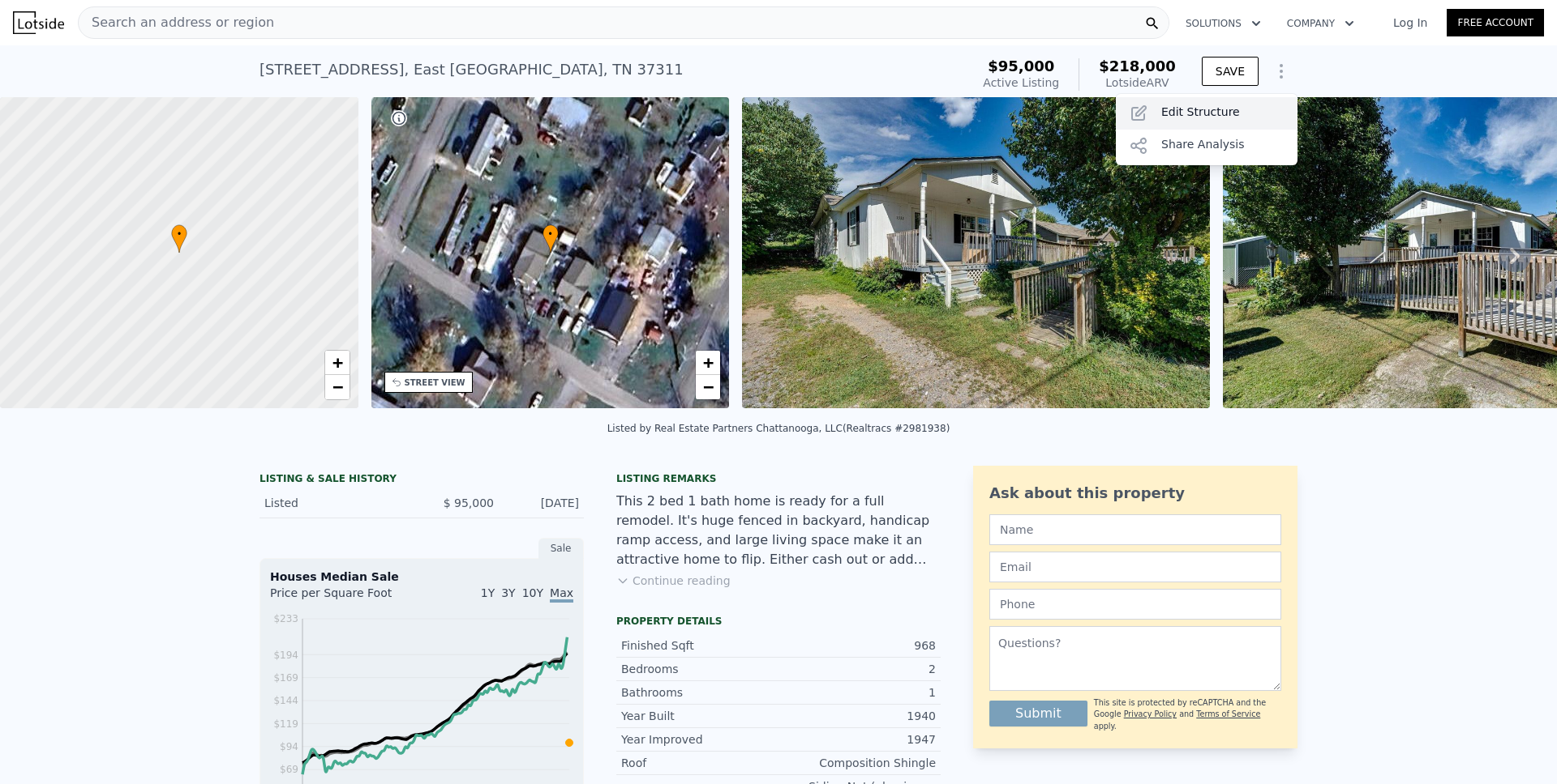
click at [1210, 118] on div "Edit Structure" at bounding box center [1206, 113] width 181 height 32
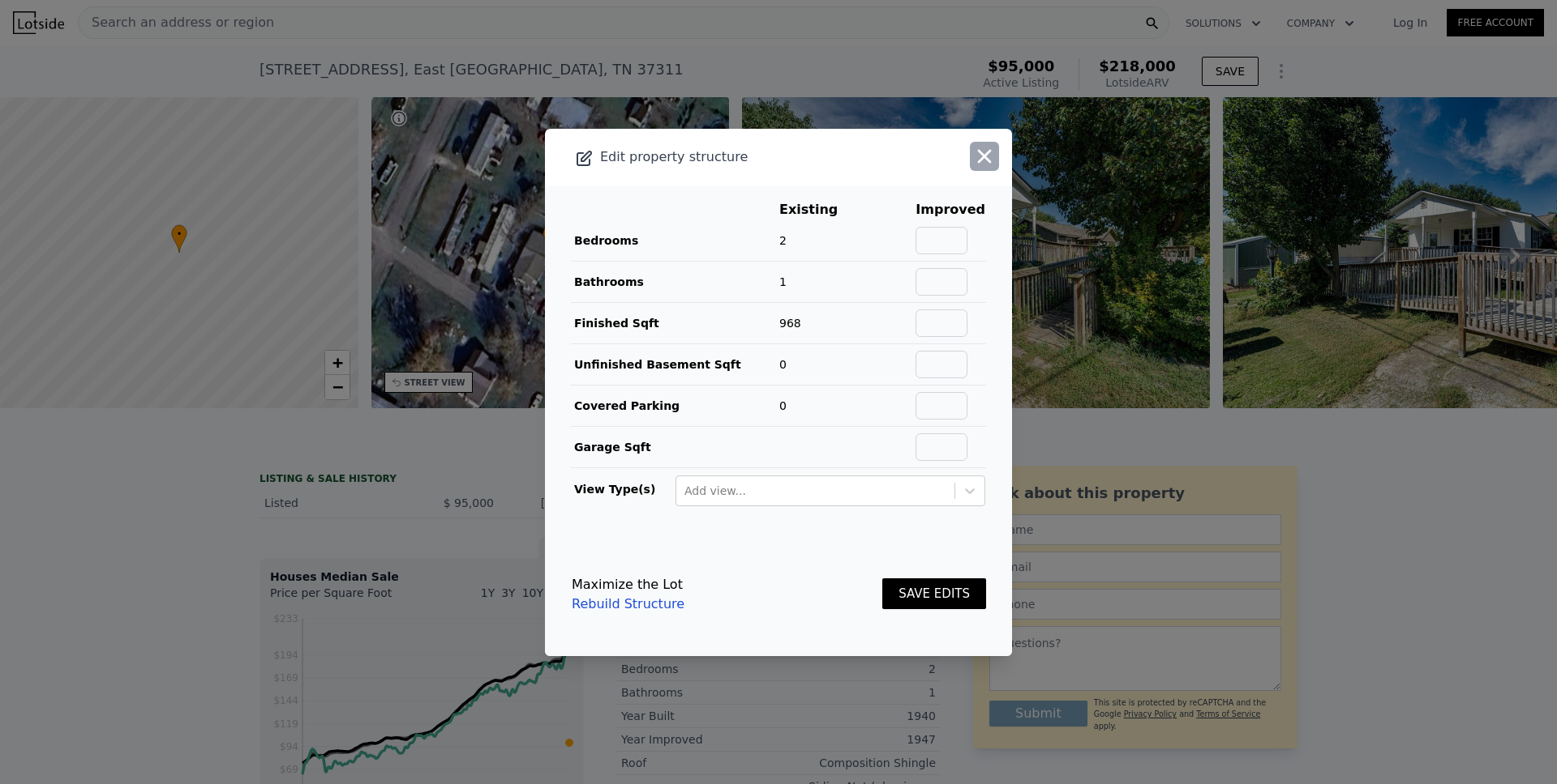
click at [973, 162] on icon "button" at bounding box center [984, 156] width 22 height 22
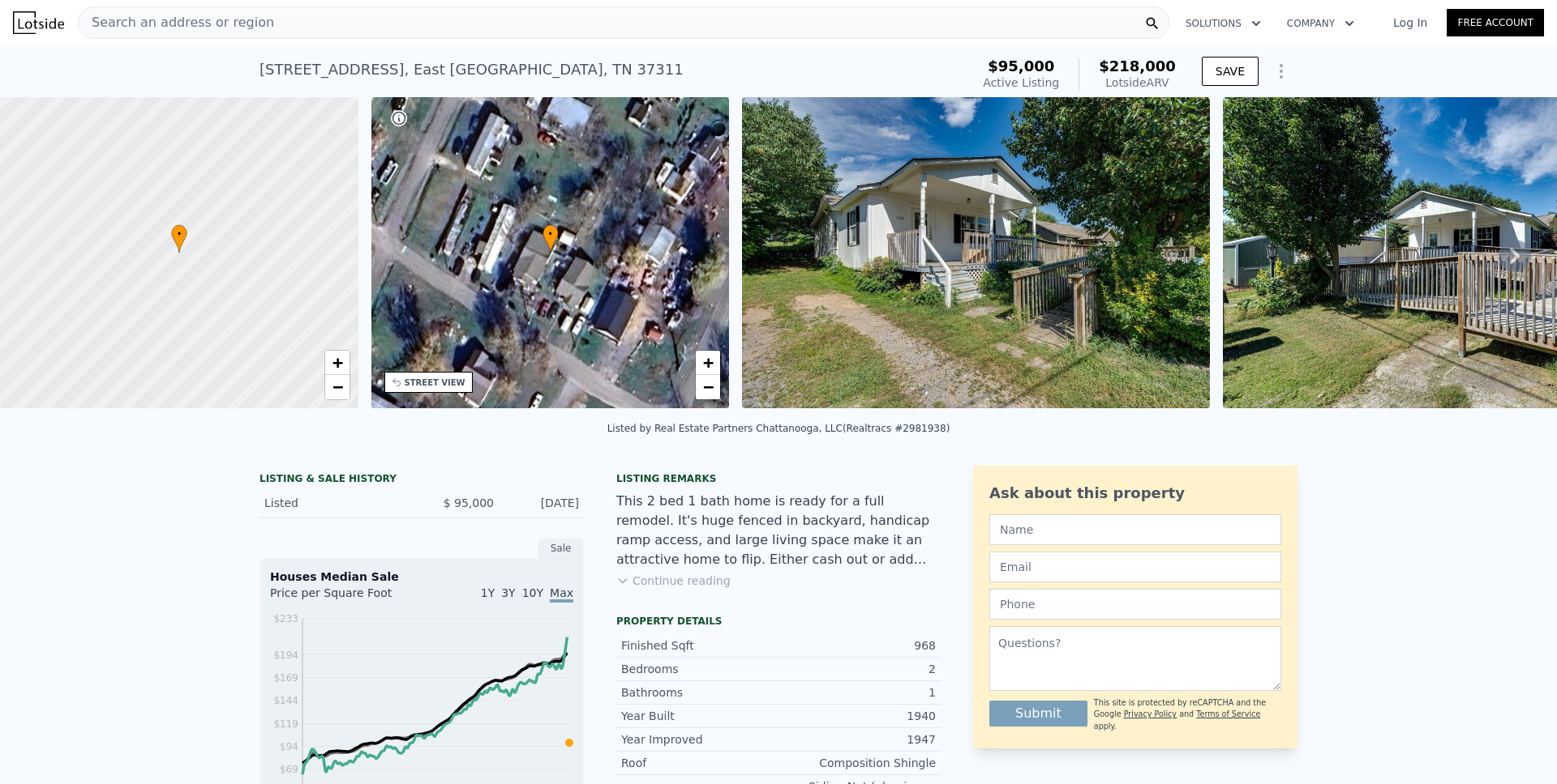
click at [220, 20] on span "Search an address or region" at bounding box center [176, 22] width 196 height 19
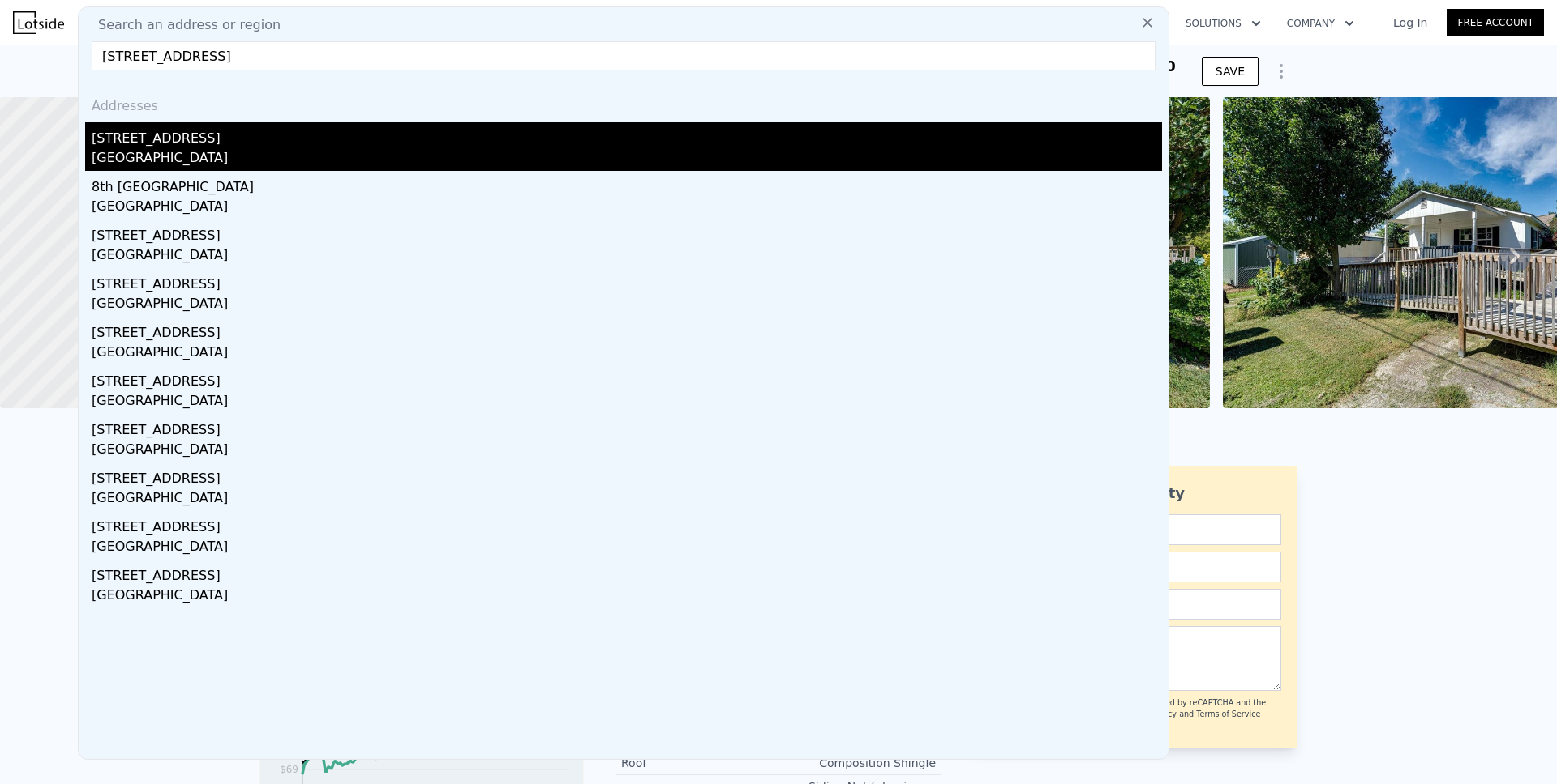
type input "[STREET_ADDRESS]"
click at [171, 138] on div "[STREET_ADDRESS]" at bounding box center [627, 135] width 1070 height 26
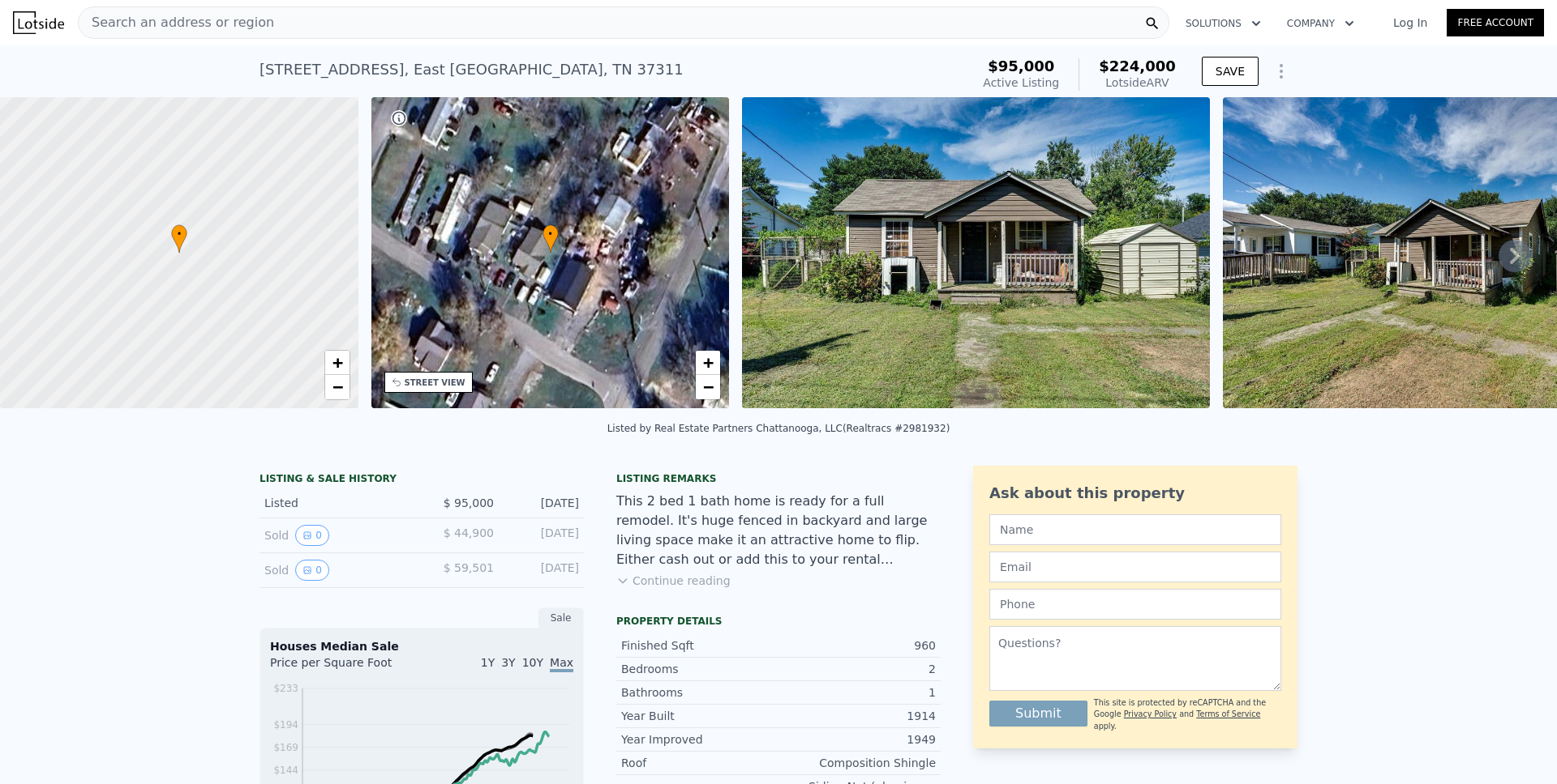
click at [1272, 74] on icon "Show Options" at bounding box center [1281, 71] width 19 height 19
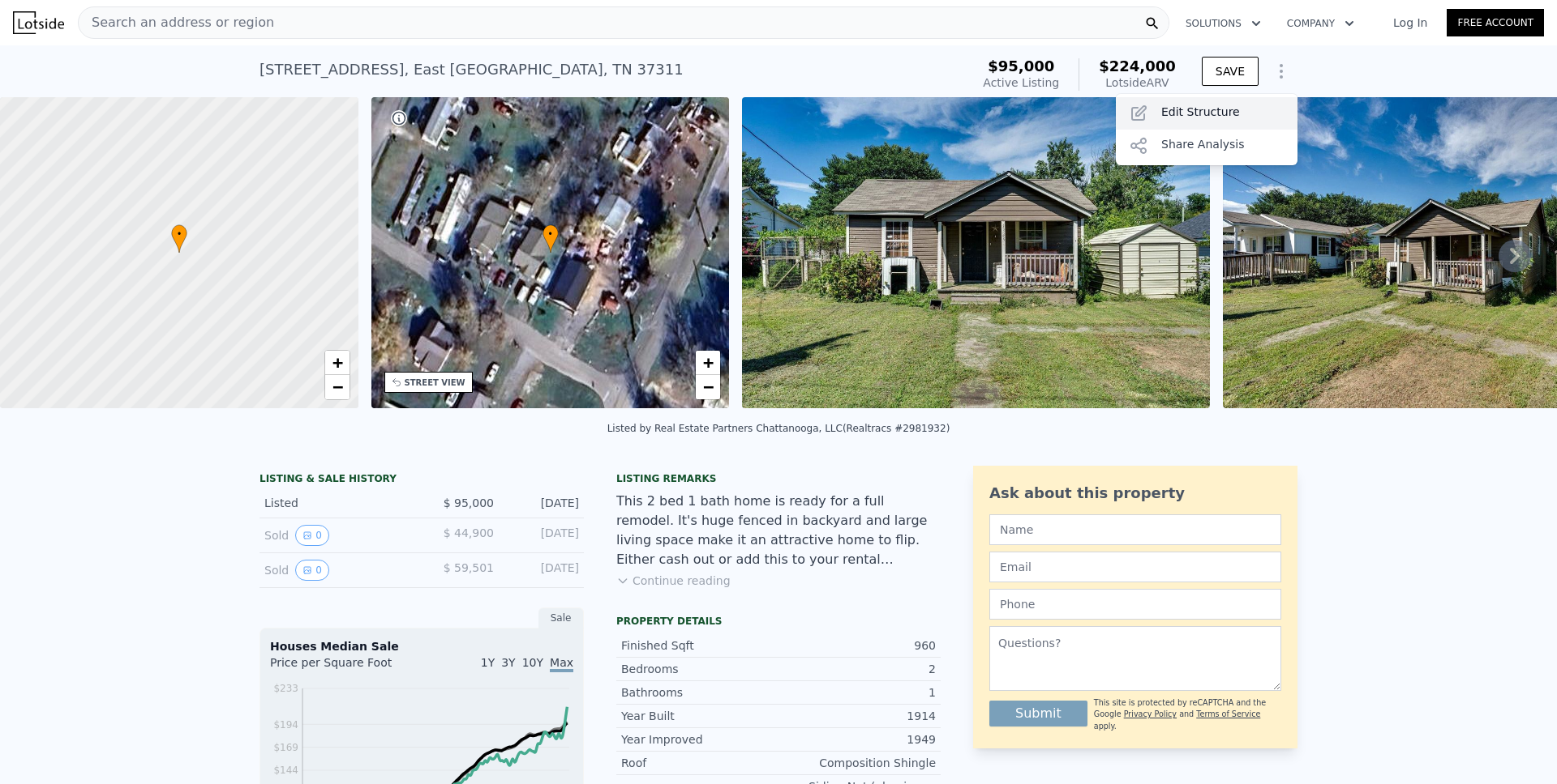
click at [1229, 113] on div "Edit Structure" at bounding box center [1206, 113] width 181 height 32
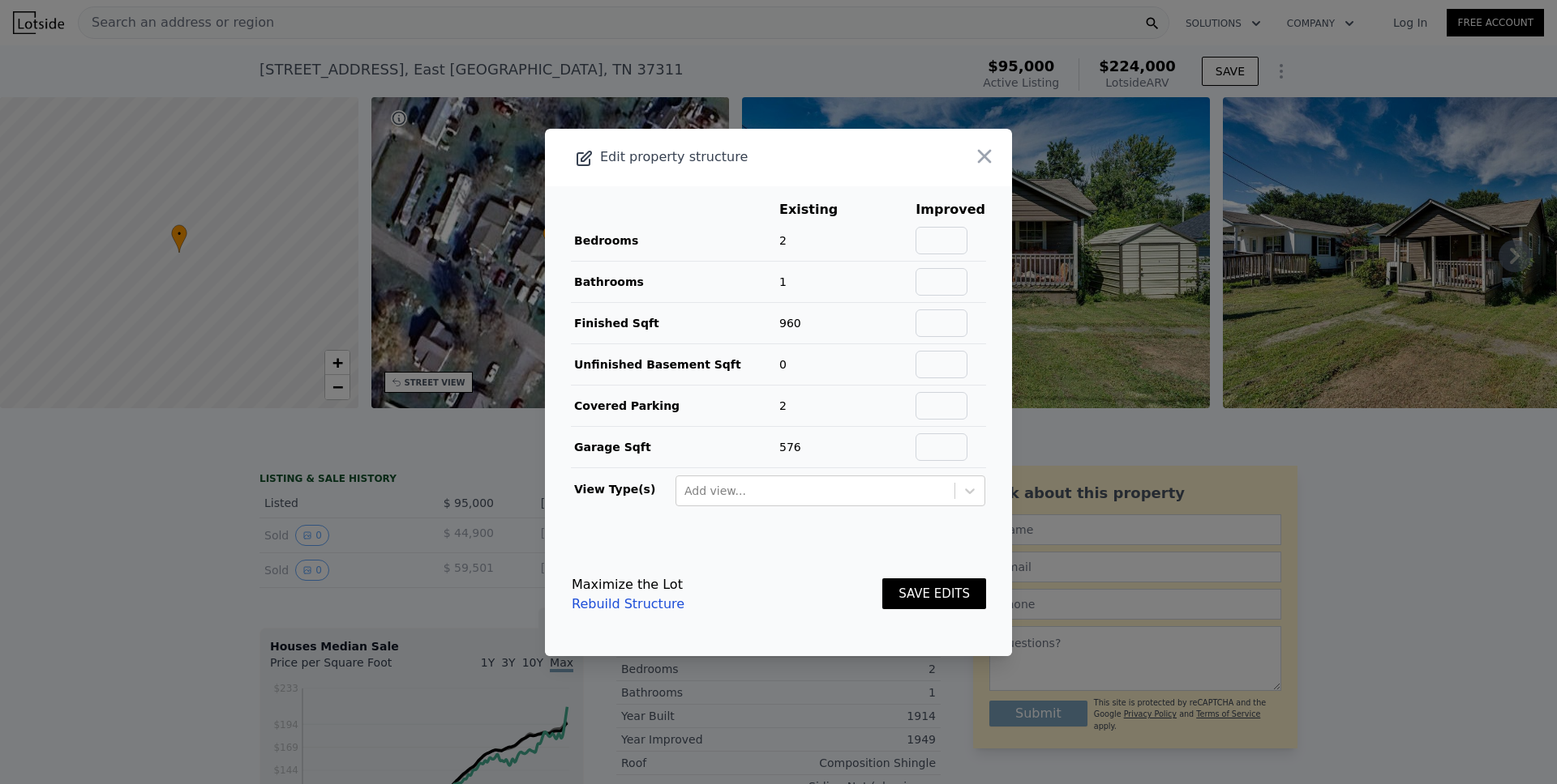
drag, startPoint x: 976, startPoint y: 153, endPoint x: 983, endPoint y: 143, distance: 12.2
click at [978, 153] on icon "button" at bounding box center [985, 156] width 14 height 14
